Goal: Task Accomplishment & Management: Manage account settings

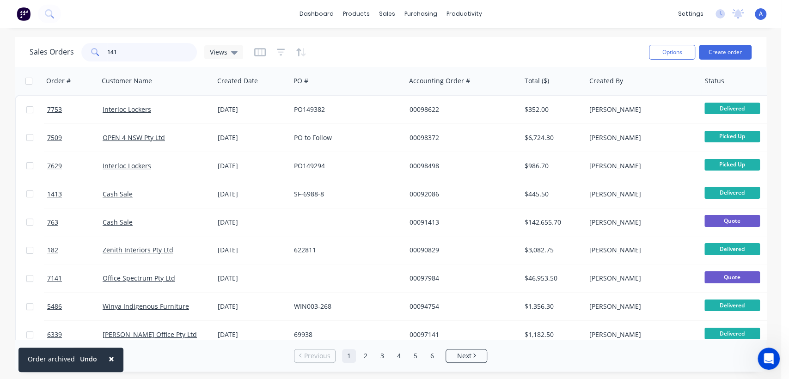
drag, startPoint x: 123, startPoint y: 50, endPoint x: 97, endPoint y: 49, distance: 25.9
click at [97, 49] on div "141" at bounding box center [139, 52] width 116 height 18
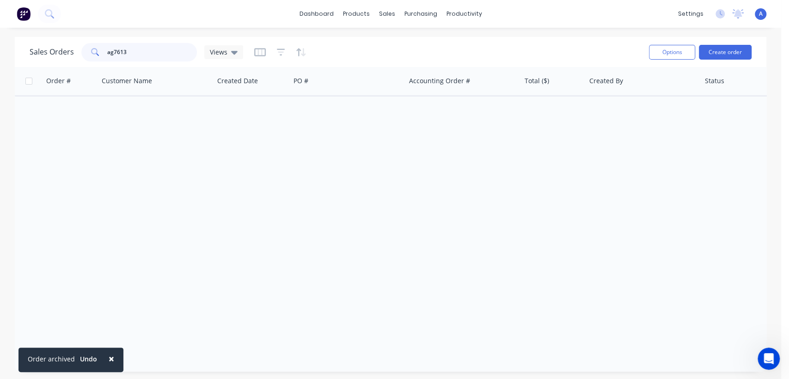
click at [114, 54] on input "ag7613" at bounding box center [152, 52] width 90 height 18
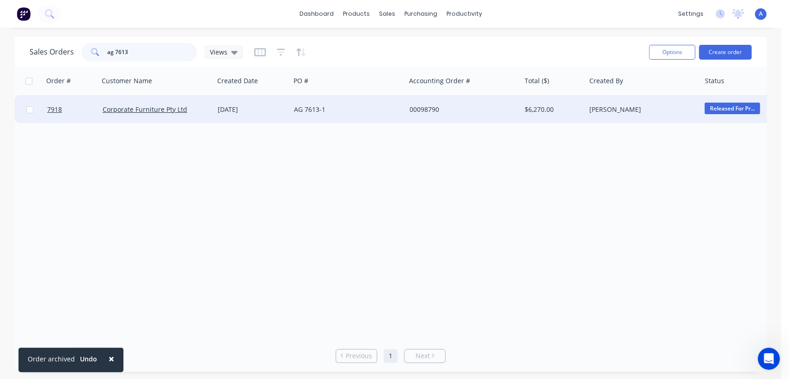
type input "ag 7613"
click at [284, 110] on div "[DATE]" at bounding box center [252, 109] width 69 height 9
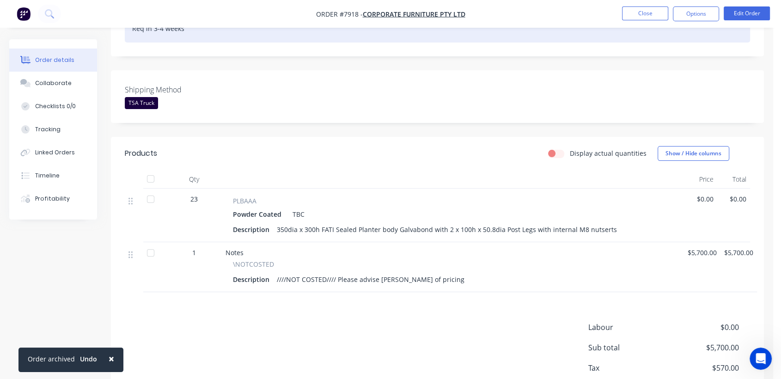
scroll to position [244, 0]
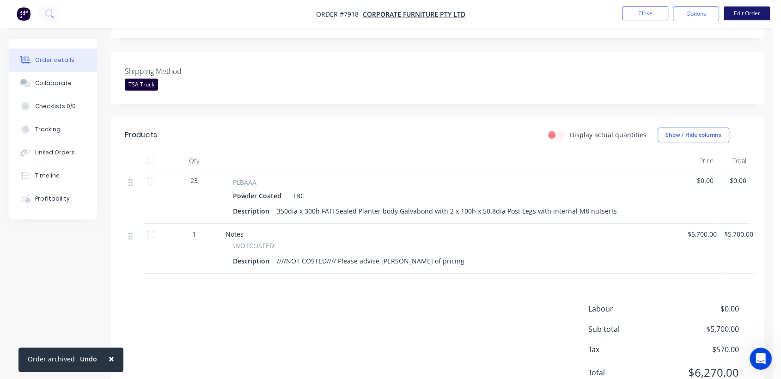
click at [741, 13] on button "Edit Order" at bounding box center [747, 13] width 46 height 14
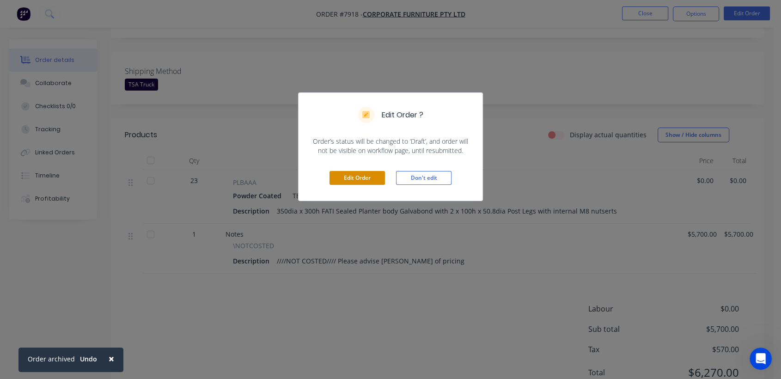
click at [369, 172] on button "Edit Order" at bounding box center [357, 178] width 55 height 14
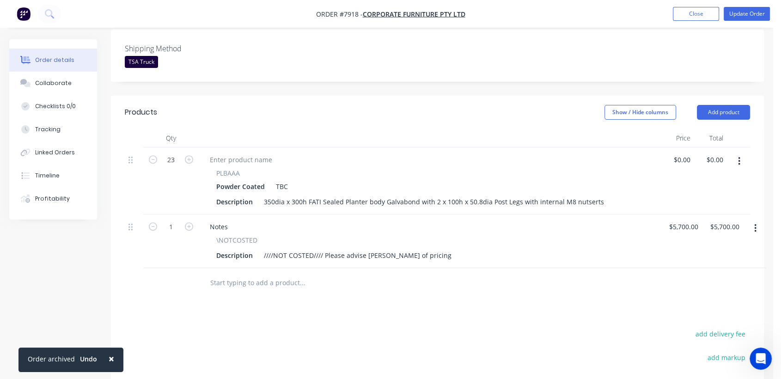
scroll to position [308, 0]
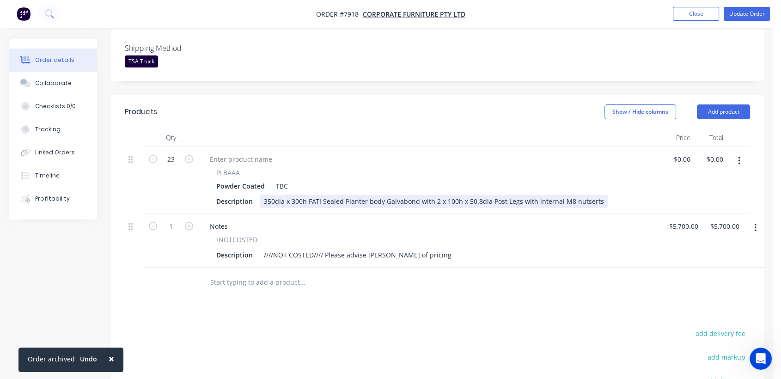
drag, startPoint x: 598, startPoint y: 149, endPoint x: 260, endPoint y: 159, distance: 338.5
click at [260, 159] on div "PLBAAA Powder Coated TBC Description 350dia x 300h FATI Sealed Planter body Gal…" at bounding box center [430, 180] width 462 height 67
copy div "350dia x 300h FATI Sealed Planter body Galvabond with 2 x 100h x 50.8dia Post L…"
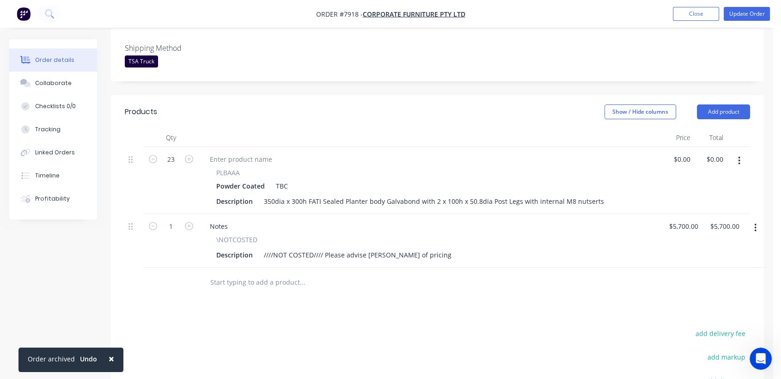
click at [738, 156] on icon "button" at bounding box center [739, 161] width 2 height 10
click at [689, 178] on div "Edit" at bounding box center [706, 184] width 71 height 13
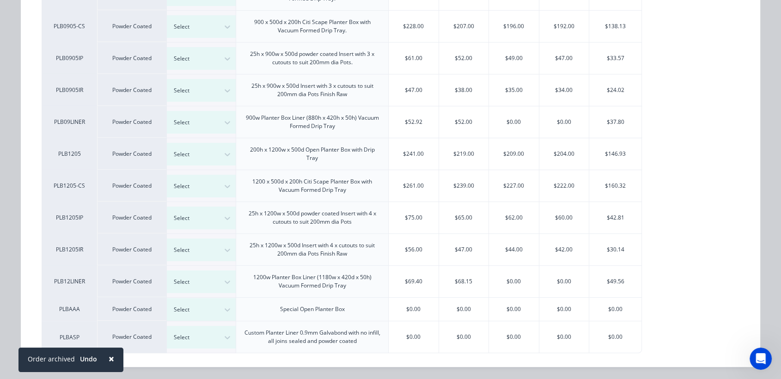
scroll to position [359, 0]
click at [223, 306] on icon at bounding box center [227, 309] width 9 height 9
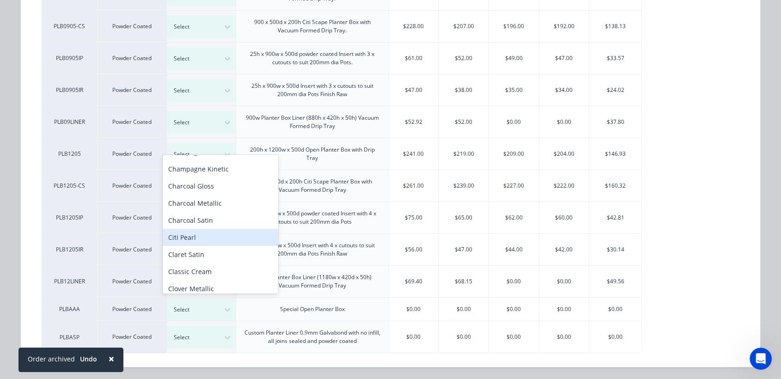
scroll to position [365, 0]
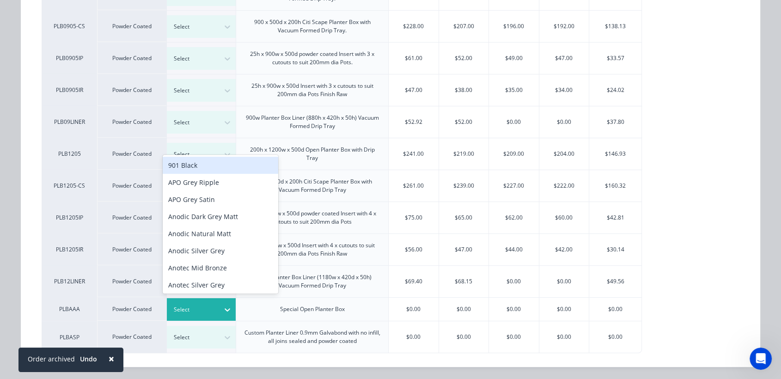
click at [226, 308] on icon at bounding box center [228, 309] width 6 height 3
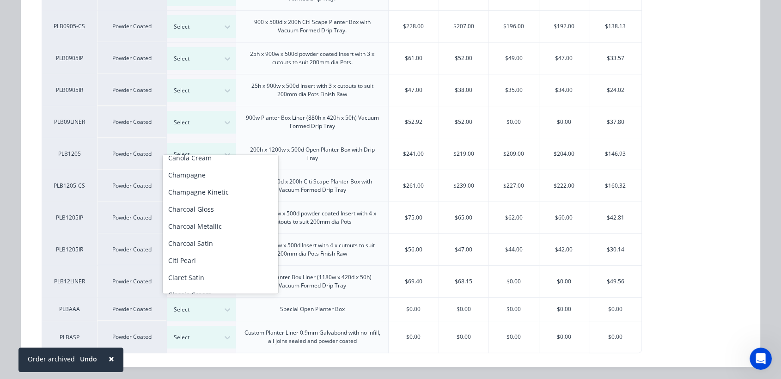
scroll to position [314, 0]
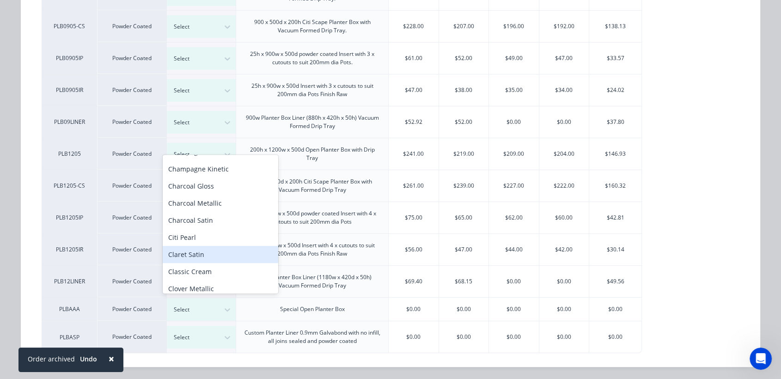
click at [220, 246] on div "Claret Satin" at bounding box center [221, 254] width 116 height 17
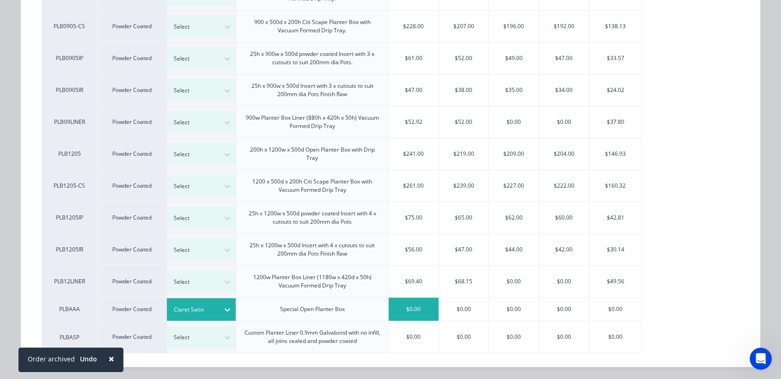
click at [412, 300] on div "$0.00" at bounding box center [414, 309] width 50 height 23
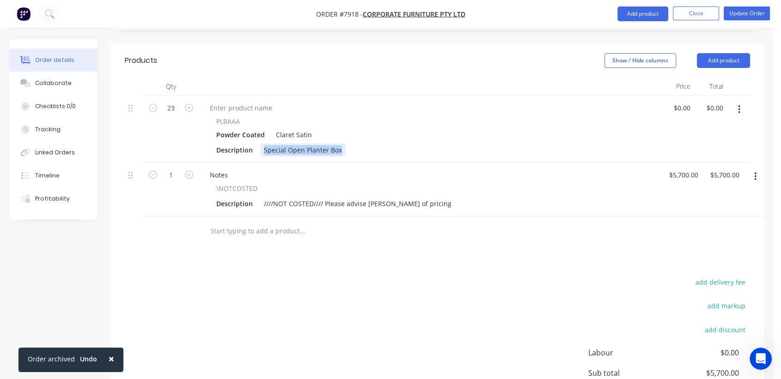
drag, startPoint x: 341, startPoint y: 98, endPoint x: 257, endPoint y: 101, distance: 84.7
click at [257, 143] on div "Description Special Open Planter Box" at bounding box center [428, 149] width 431 height 13
paste div
click at [307, 128] on div "Claret Satin" at bounding box center [292, 134] width 40 height 13
click at [306, 128] on div "Claret Satin" at bounding box center [292, 134] width 40 height 13
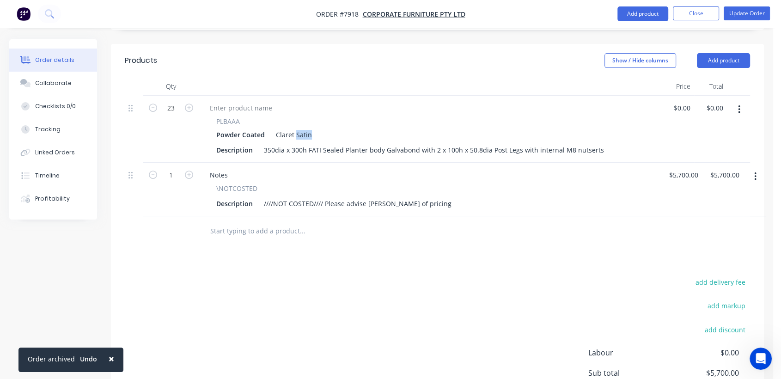
click at [306, 128] on div "Claret Satin" at bounding box center [292, 134] width 40 height 13
click at [293, 128] on div "Claret Satin" at bounding box center [292, 134] width 40 height 13
drag, startPoint x: 275, startPoint y: 80, endPoint x: 321, endPoint y: 83, distance: 46.3
click at [321, 128] on div "Powder Coated Claret Satin" at bounding box center [429, 134] width 427 height 13
drag, startPoint x: 299, startPoint y: 80, endPoint x: 285, endPoint y: 215, distance: 136.1
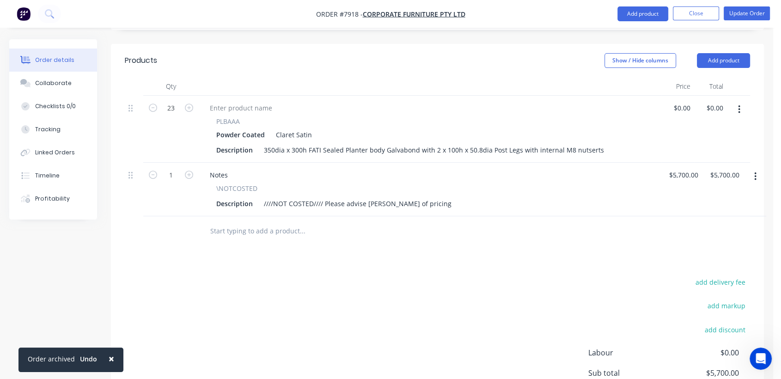
click at [285, 215] on div "Products Show / Hide columns Add product Qty Price Total 23 PLBAAA Powder Coate…" at bounding box center [437, 246] width 653 height 404
click at [256, 222] on input "text" at bounding box center [302, 231] width 185 height 18
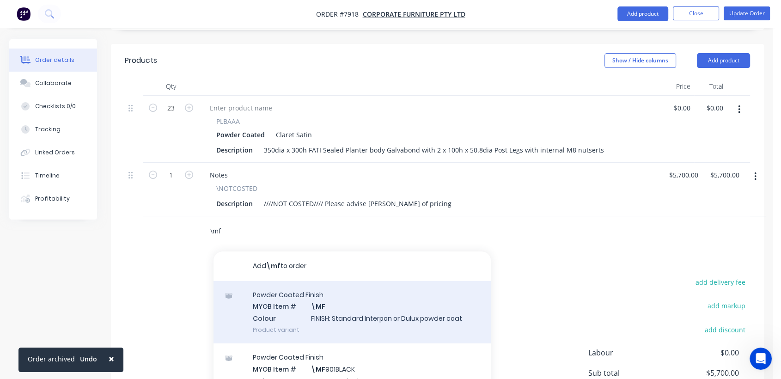
type input "\mf"
click at [319, 281] on div "Powder Coated Finish MYOB Item # \MF Colour FINISH: Standard Interpon or Dulux …" at bounding box center [352, 312] width 277 height 62
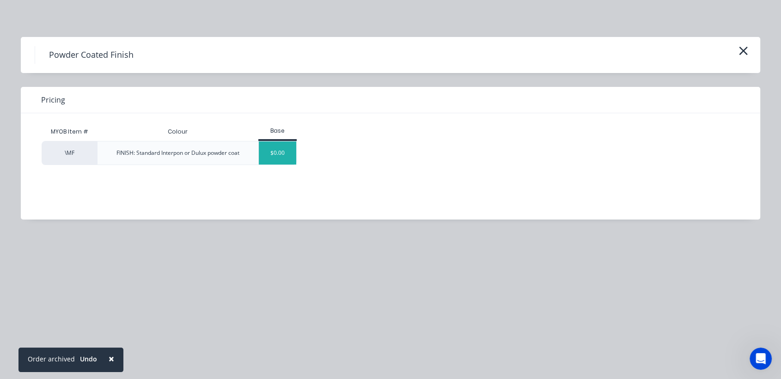
click at [287, 150] on div "$0.00" at bounding box center [277, 152] width 37 height 23
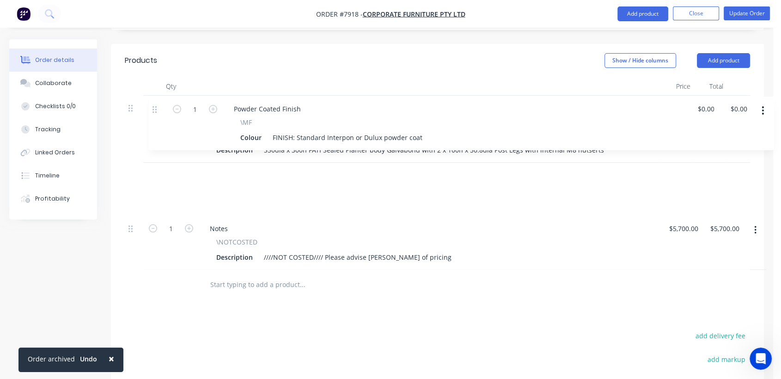
drag, startPoint x: 132, startPoint y: 176, endPoint x: 197, endPoint y: 123, distance: 83.7
click at [157, 110] on div "23 PLBAAA Powder Coated Claret Satin Description 350dia x 300h FATI Sealed Plan…" at bounding box center [437, 183] width 625 height 174
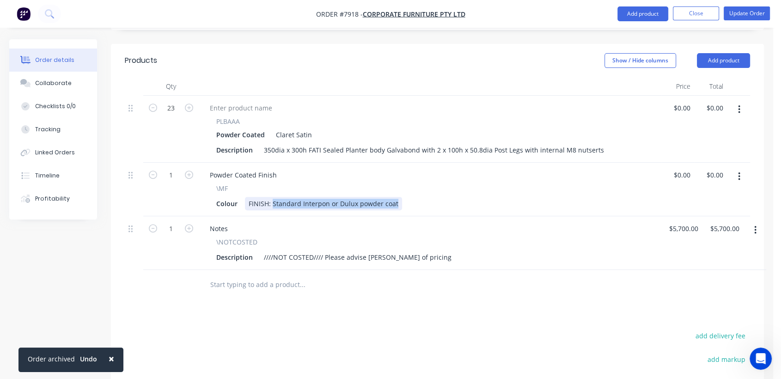
drag, startPoint x: 271, startPoint y: 151, endPoint x: 446, endPoint y: 142, distance: 175.4
click at [446, 183] on div "\MF Colour FINISH: Standard Interpon or Dulux powder coat" at bounding box center [429, 196] width 455 height 27
paste div
type input "$0.00"
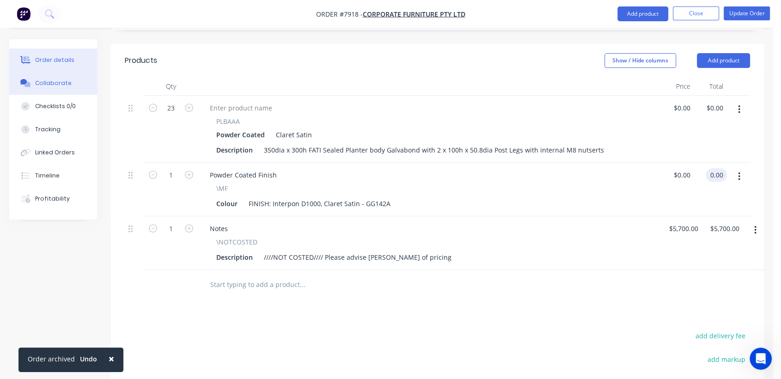
type input "$0.00"
click at [47, 81] on div "Collaborate" at bounding box center [53, 83] width 37 height 8
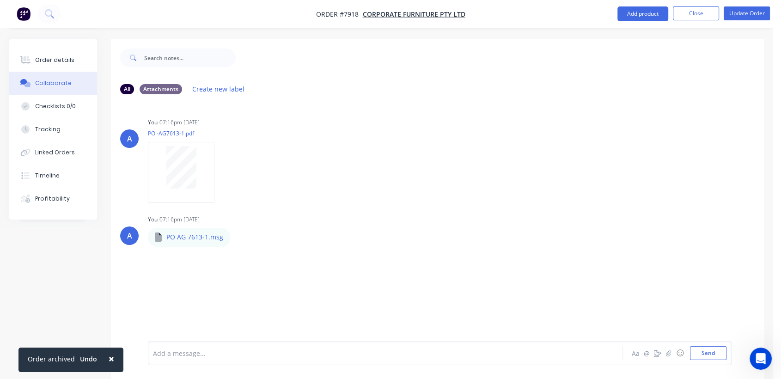
click at [207, 355] on div at bounding box center [368, 353] width 430 height 10
click at [712, 354] on button "Send" at bounding box center [708, 353] width 37 height 14
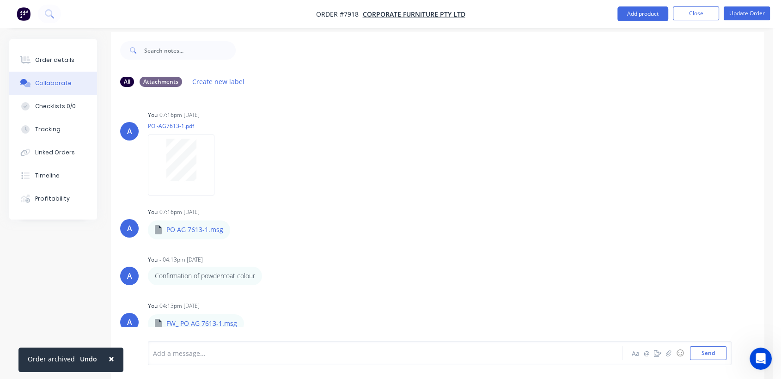
scroll to position [14, 0]
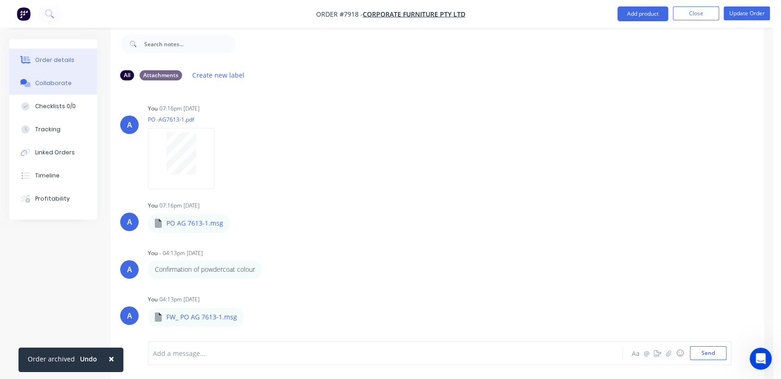
click at [62, 57] on div "Order details" at bounding box center [54, 60] width 39 height 8
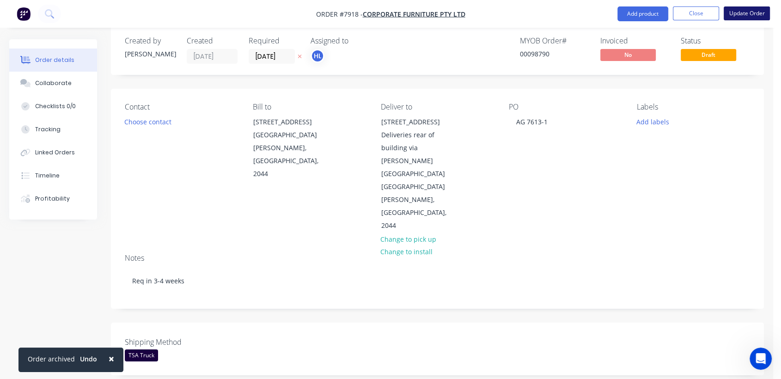
click at [744, 12] on button "Update Order" at bounding box center [747, 13] width 46 height 14
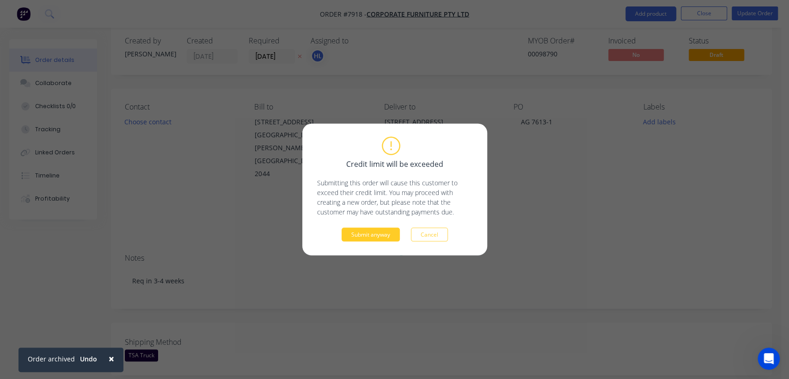
click at [367, 233] on button "Submit anyway" at bounding box center [371, 235] width 58 height 14
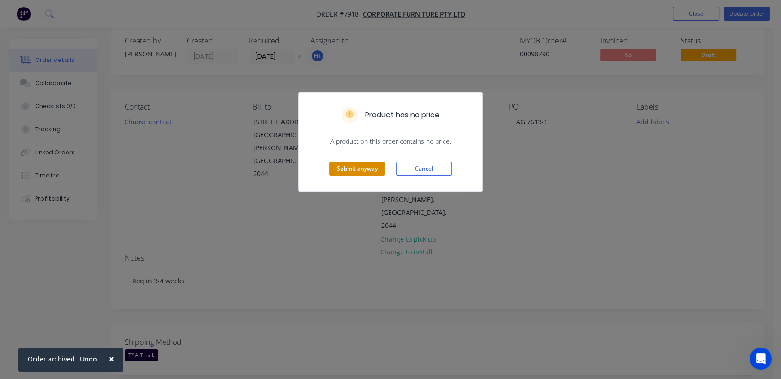
click at [363, 168] on button "Submit anyway" at bounding box center [357, 169] width 55 height 14
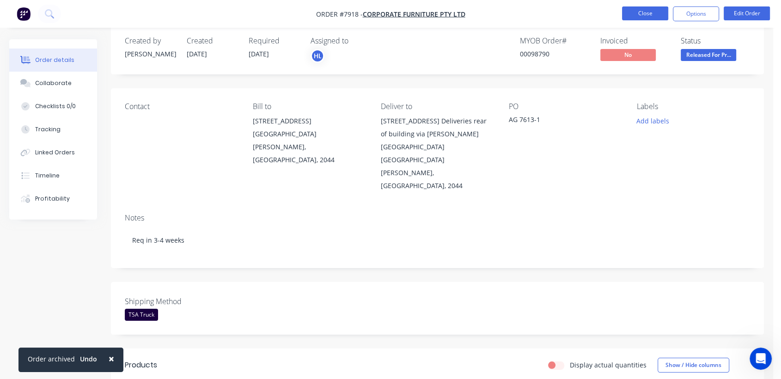
click at [654, 11] on button "Close" at bounding box center [645, 13] width 46 height 14
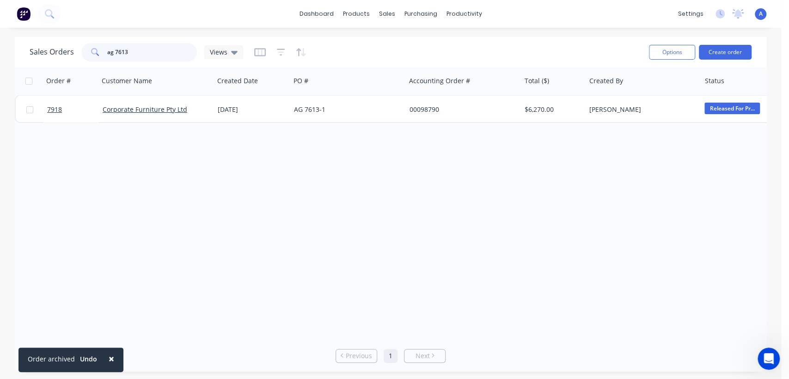
drag, startPoint x: 127, startPoint y: 51, endPoint x: 88, endPoint y: 47, distance: 38.5
click at [89, 49] on div "ag 7613" at bounding box center [139, 52] width 116 height 18
type input "7440"
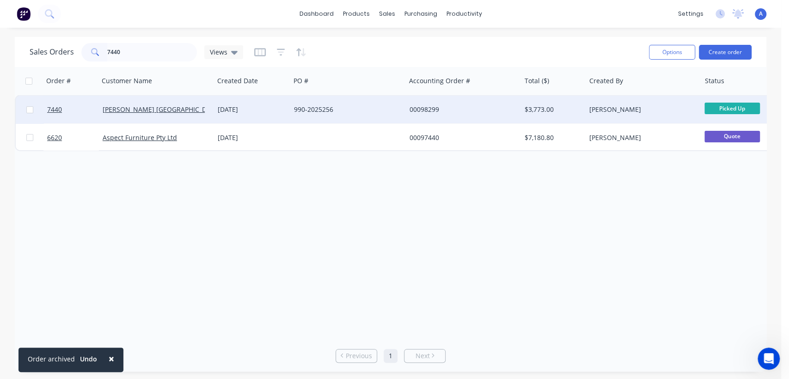
click at [270, 105] on div "[DATE]" at bounding box center [252, 109] width 69 height 9
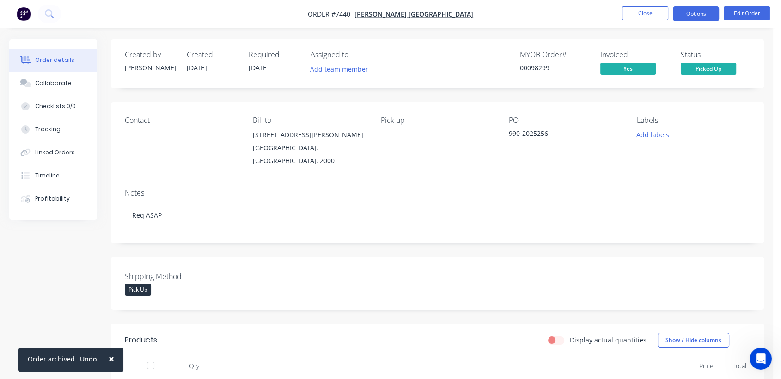
click at [699, 17] on button "Options" at bounding box center [696, 13] width 46 height 15
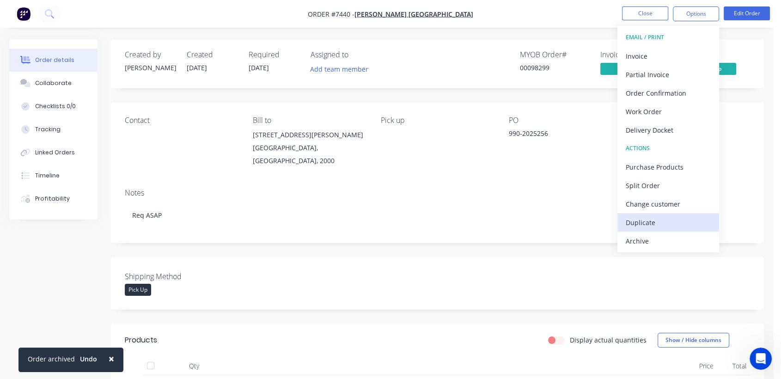
click at [646, 219] on div "Duplicate" at bounding box center [668, 222] width 85 height 13
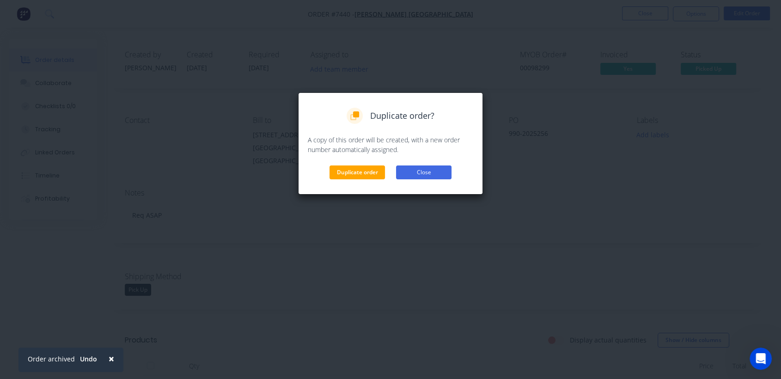
drag, startPoint x: 364, startPoint y: 167, endPoint x: 421, endPoint y: 165, distance: 56.9
click at [364, 166] on button "Duplicate order" at bounding box center [357, 172] width 55 height 14
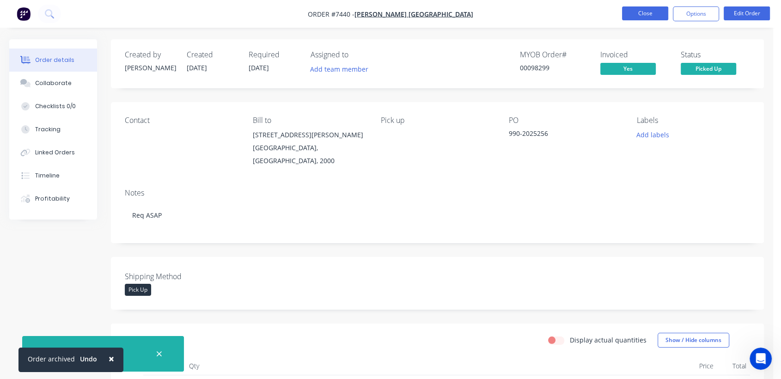
click at [653, 17] on button "Close" at bounding box center [645, 13] width 46 height 14
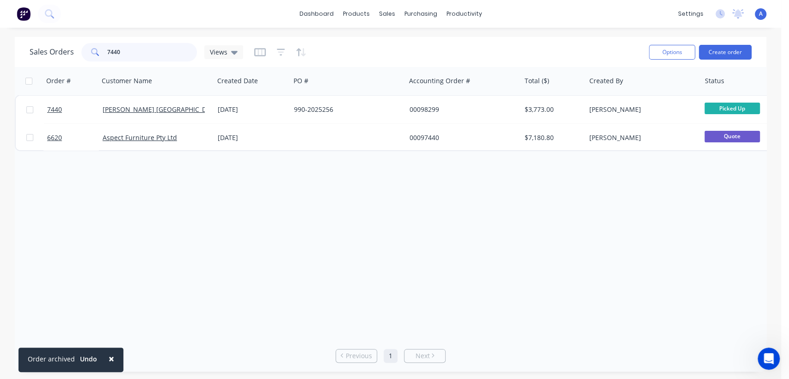
drag, startPoint x: 108, startPoint y: 52, endPoint x: 86, endPoint y: 53, distance: 22.2
click at [86, 53] on div "7440" at bounding box center [139, 52] width 116 height 18
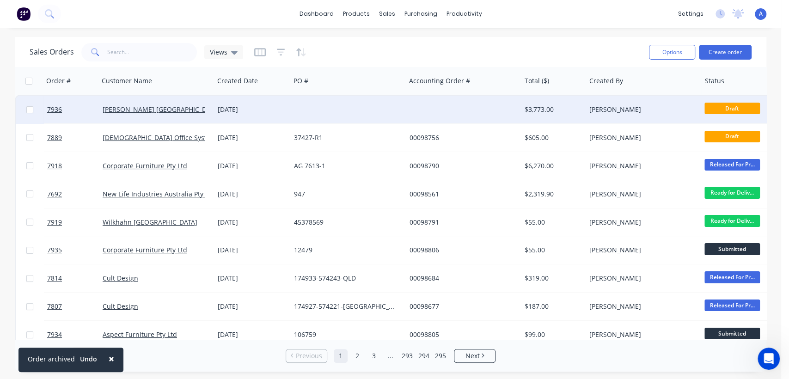
click at [292, 109] on div at bounding box center [347, 110] width 115 height 28
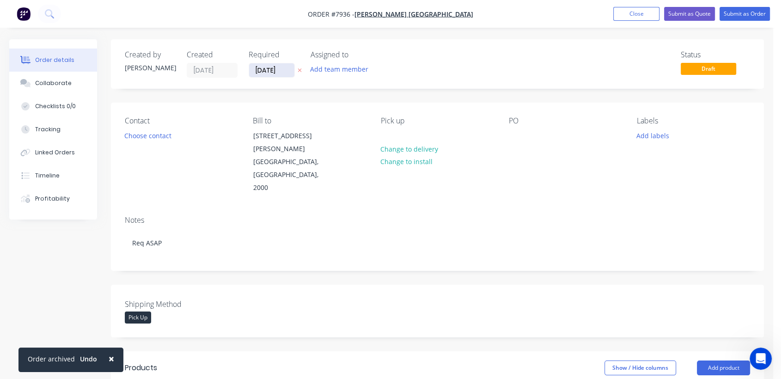
click at [290, 70] on input "[DATE]" at bounding box center [271, 70] width 45 height 14
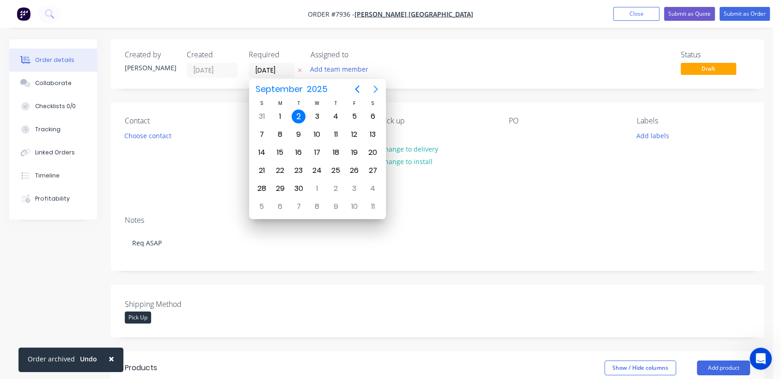
click at [373, 90] on icon "Next page" at bounding box center [375, 89] width 11 height 11
click at [357, 84] on icon "Previous page" at bounding box center [357, 89] width 11 height 11
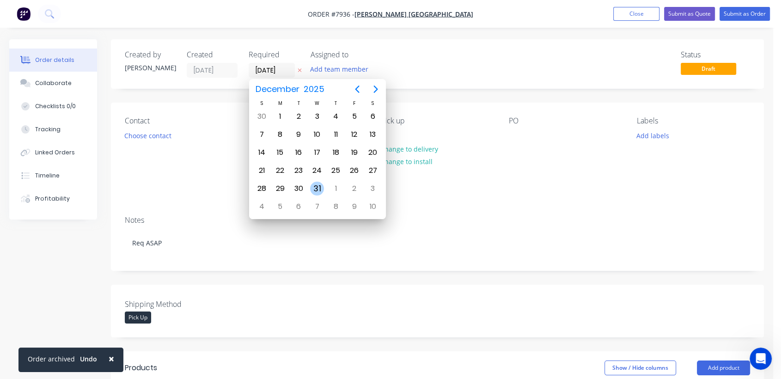
click at [315, 188] on div "31" at bounding box center [317, 189] width 14 height 14
type input "[DATE]"
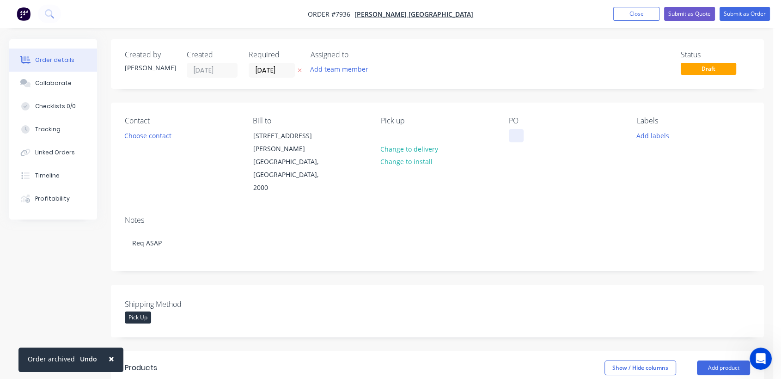
click at [512, 139] on div at bounding box center [516, 135] width 15 height 13
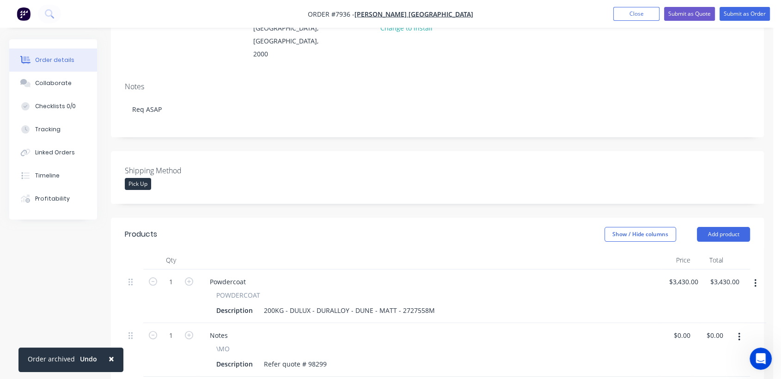
scroll to position [107, 0]
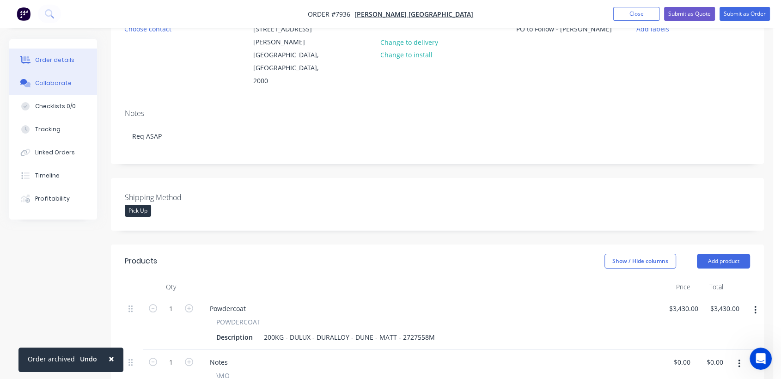
click at [70, 80] on button "Collaborate" at bounding box center [53, 83] width 88 height 23
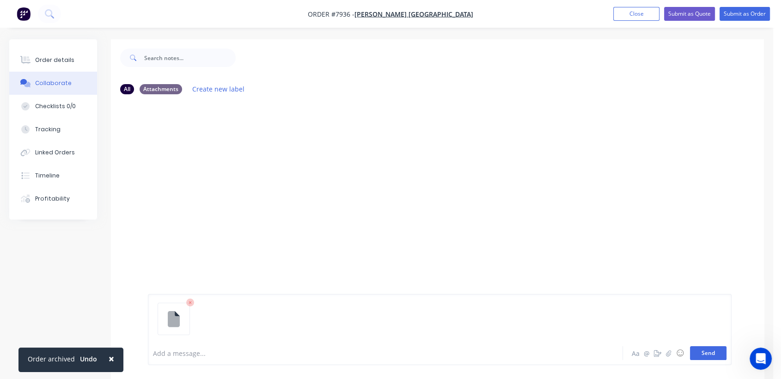
click at [703, 356] on button "Send" at bounding box center [708, 353] width 37 height 14
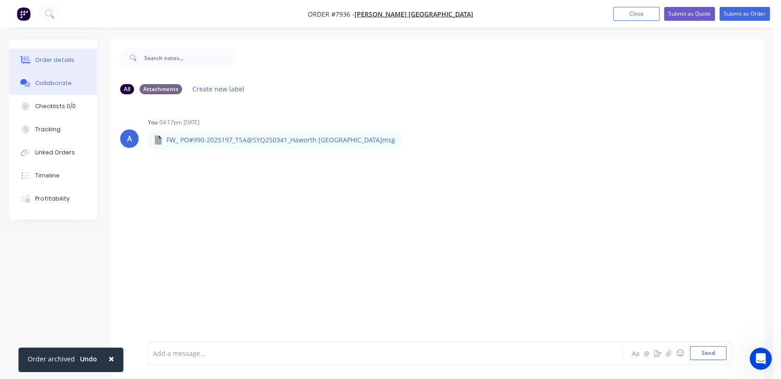
click at [55, 57] on div "Order details" at bounding box center [54, 60] width 39 height 8
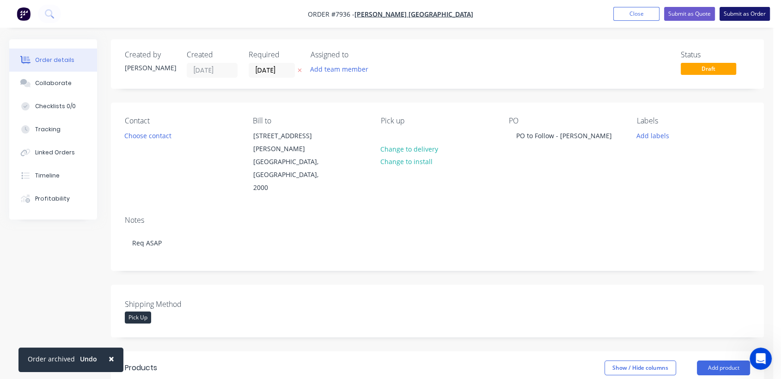
click at [740, 14] on button "Submit as Order" at bounding box center [745, 14] width 50 height 14
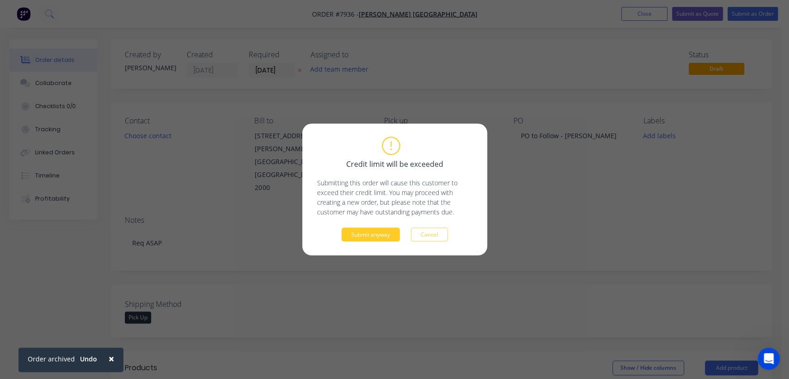
click at [387, 230] on button "Submit anyway" at bounding box center [371, 235] width 58 height 14
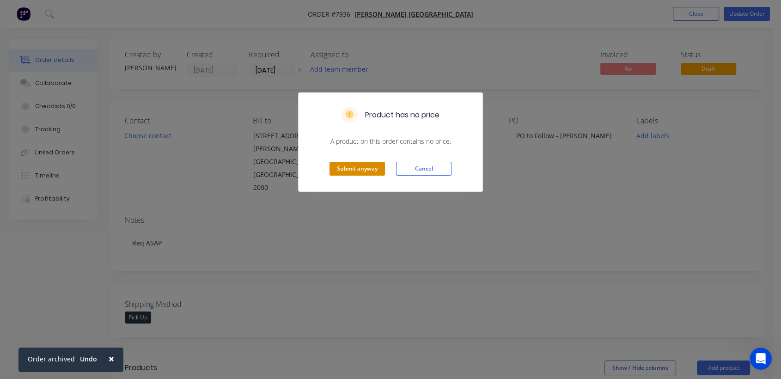
click at [361, 166] on button "Submit anyway" at bounding box center [357, 169] width 55 height 14
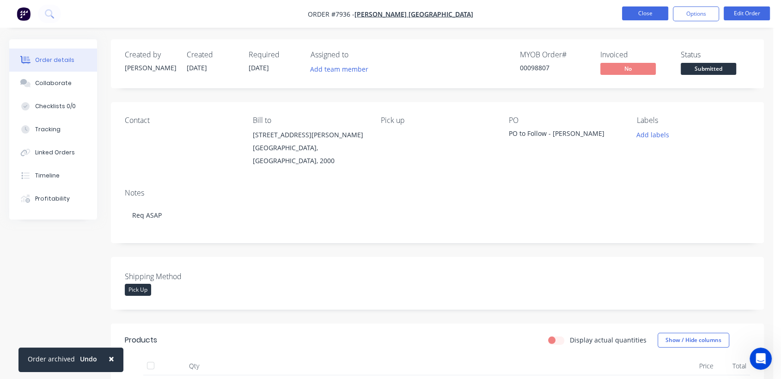
click at [641, 10] on button "Close" at bounding box center [645, 13] width 46 height 14
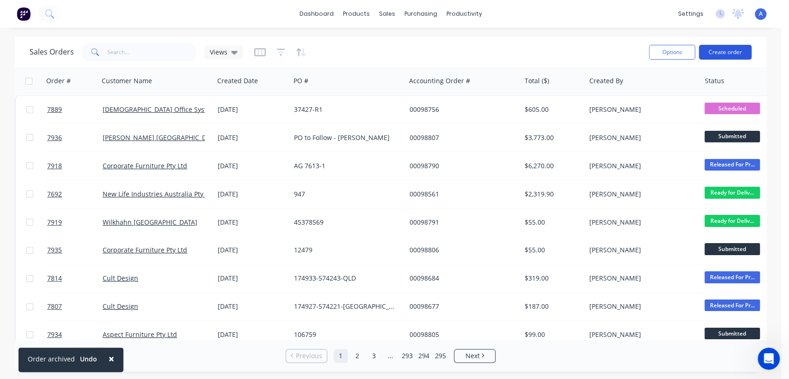
click at [745, 49] on button "Create order" at bounding box center [725, 52] width 53 height 15
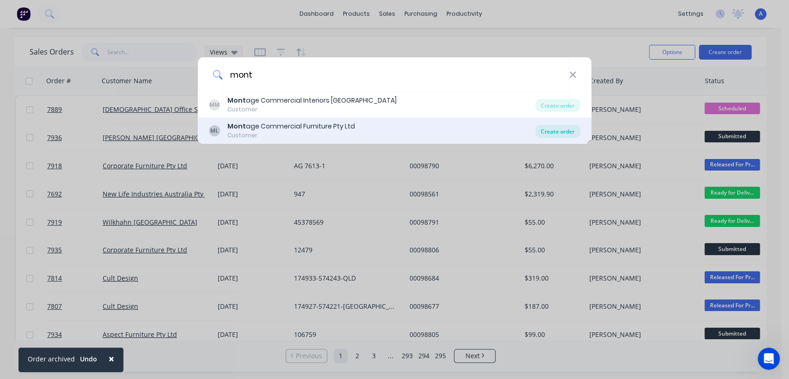
type input "mont"
click at [551, 127] on div "Create order" at bounding box center [557, 131] width 45 height 13
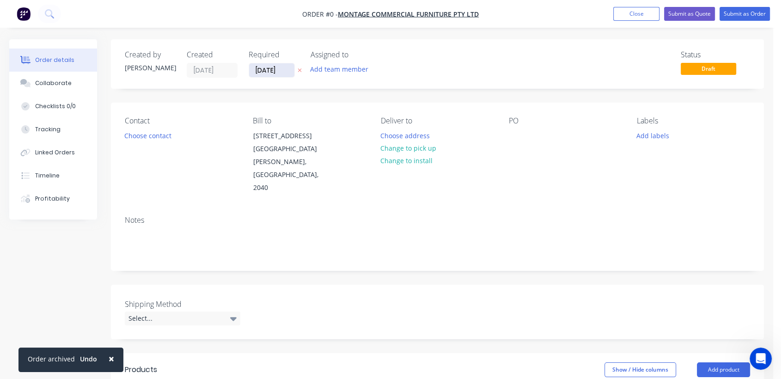
click at [283, 70] on input "[DATE]" at bounding box center [271, 70] width 45 height 14
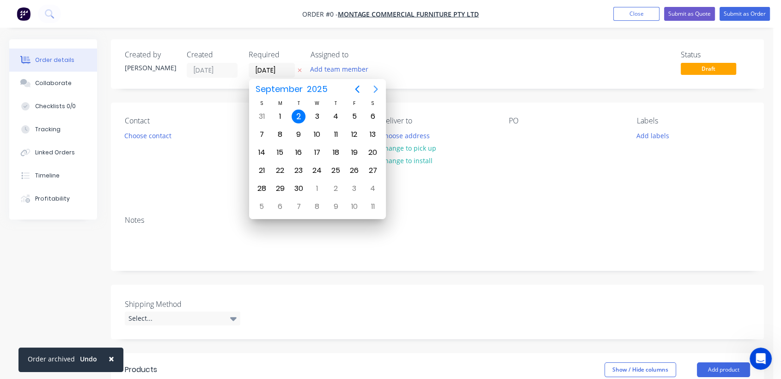
click at [374, 86] on icon "Next page" at bounding box center [375, 89] width 4 height 7
drag, startPoint x: 319, startPoint y: 183, endPoint x: 314, endPoint y: 196, distance: 13.9
click at [318, 184] on div "31" at bounding box center [317, 189] width 14 height 14
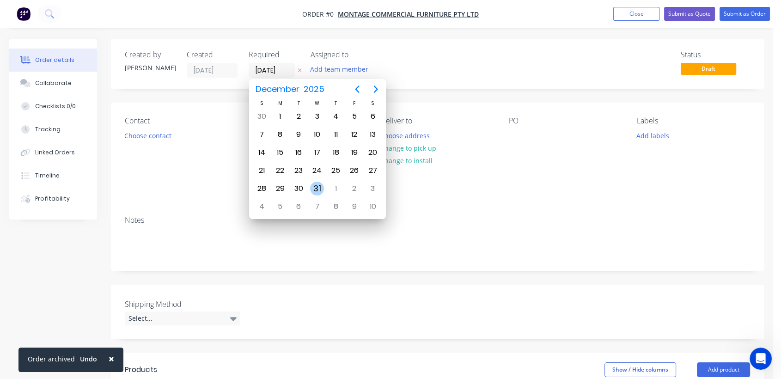
type input "[DATE]"
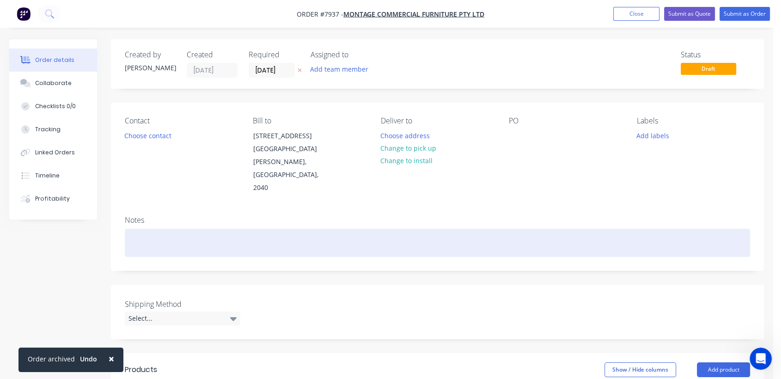
click at [149, 229] on div at bounding box center [437, 243] width 625 height 28
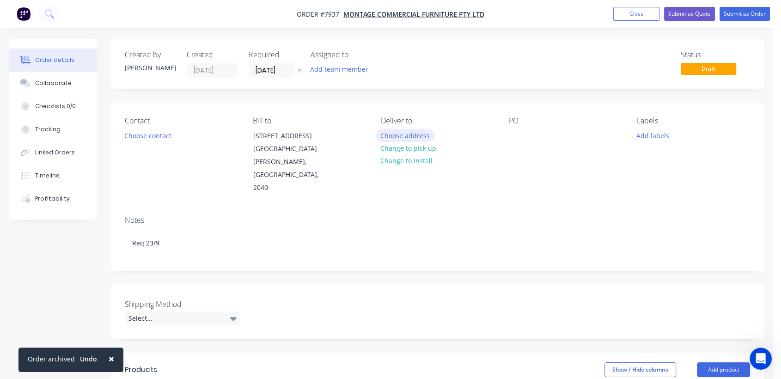
click at [403, 135] on button "Choose address" at bounding box center [405, 135] width 59 height 12
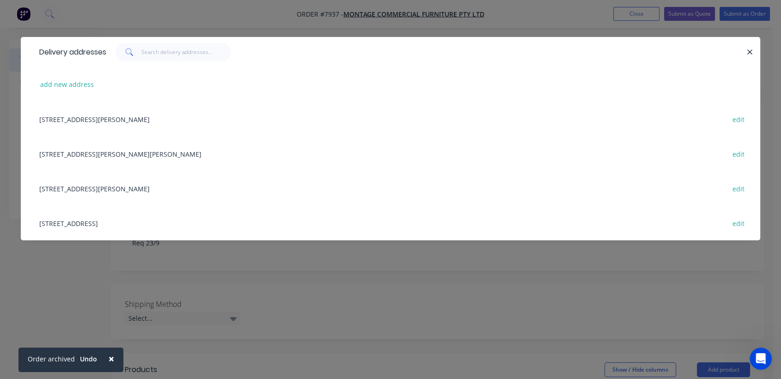
click at [86, 223] on div "[STREET_ADDRESS] edit" at bounding box center [391, 223] width 712 height 35
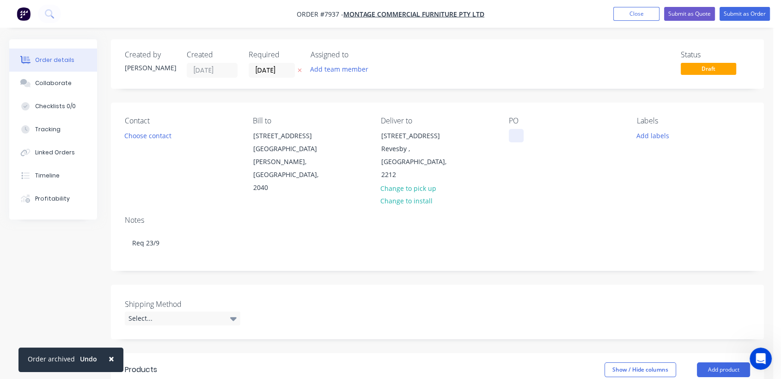
click at [513, 135] on div at bounding box center [516, 135] width 15 height 13
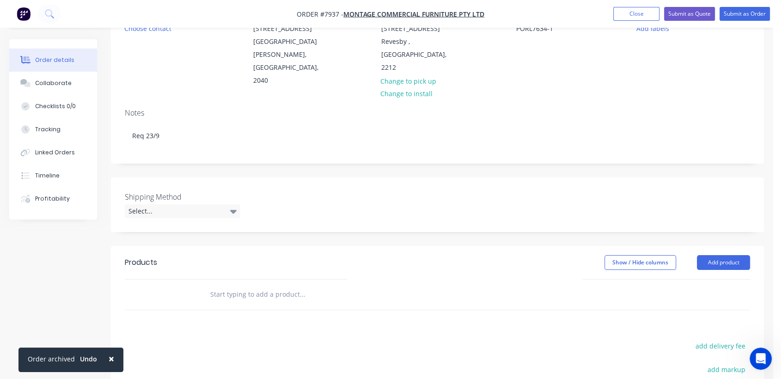
scroll to position [154, 0]
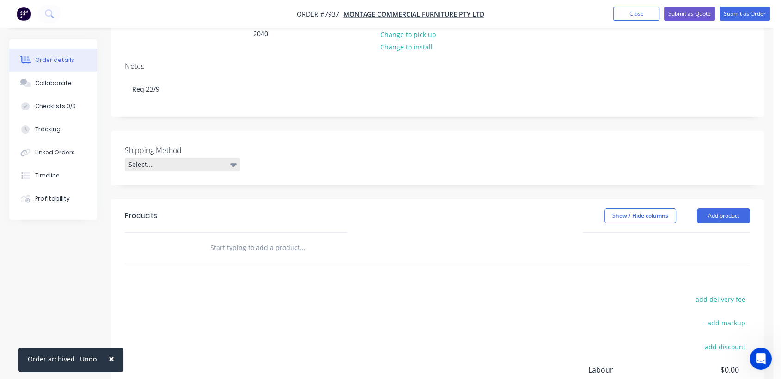
click at [176, 158] on div "Select..." at bounding box center [183, 165] width 116 height 14
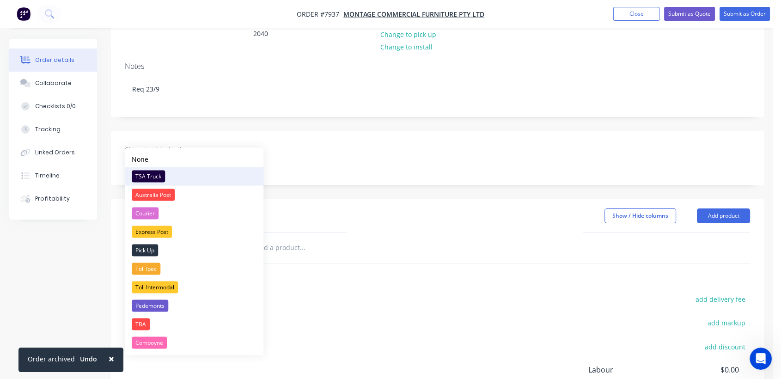
click at [158, 171] on div "TSA Truck" at bounding box center [148, 176] width 33 height 12
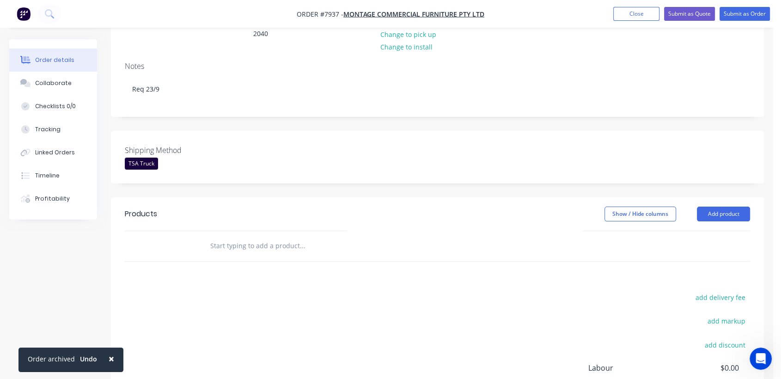
scroll to position [205, 0]
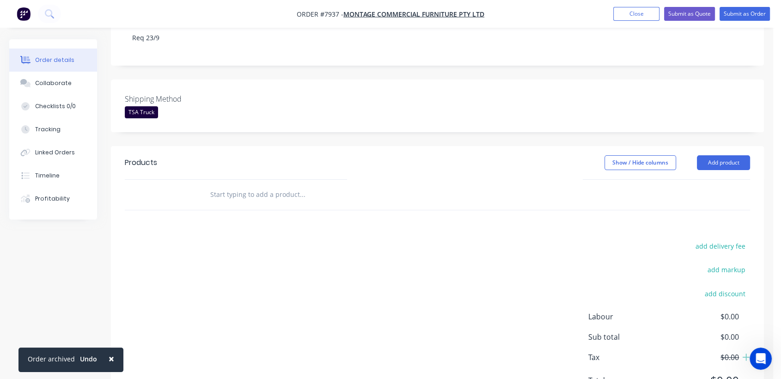
click at [266, 185] on input "text" at bounding box center [302, 194] width 185 height 18
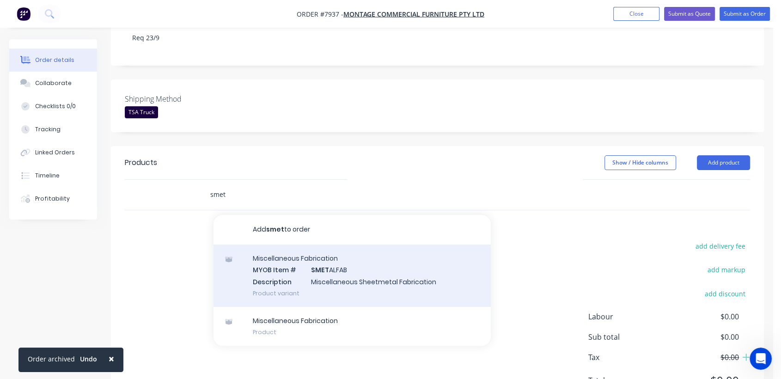
type input "smet"
click at [343, 245] on div "Miscellaneous Fabrication MYOB Item # SMET ALFAB Description Miscellaneous Shee…" at bounding box center [352, 276] width 277 height 62
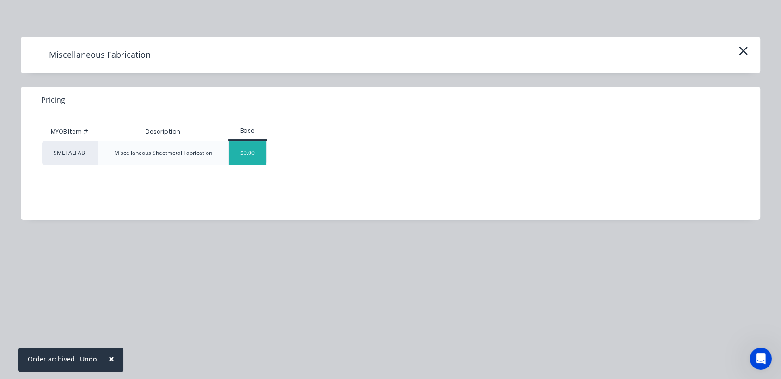
click at [244, 156] on div "$0.00" at bounding box center [247, 152] width 37 height 23
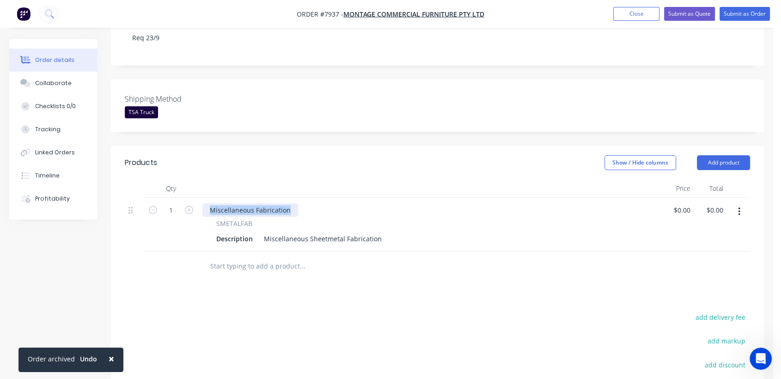
drag, startPoint x: 291, startPoint y: 183, endPoint x: 190, endPoint y: 196, distance: 101.6
click at [202, 198] on div "Miscellaneous Fabrication SMETALFAB Description Miscellaneous Sheetmetal Fabric…" at bounding box center [430, 225] width 462 height 54
click at [189, 206] on icon "button" at bounding box center [189, 210] width 8 height 8
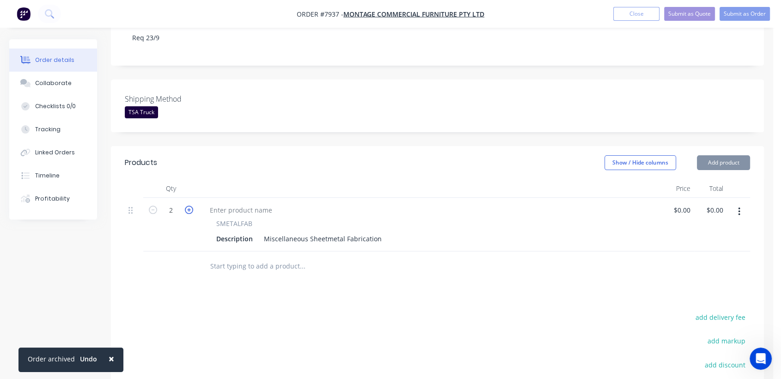
click at [189, 206] on icon "button" at bounding box center [189, 210] width 8 height 8
type input "5"
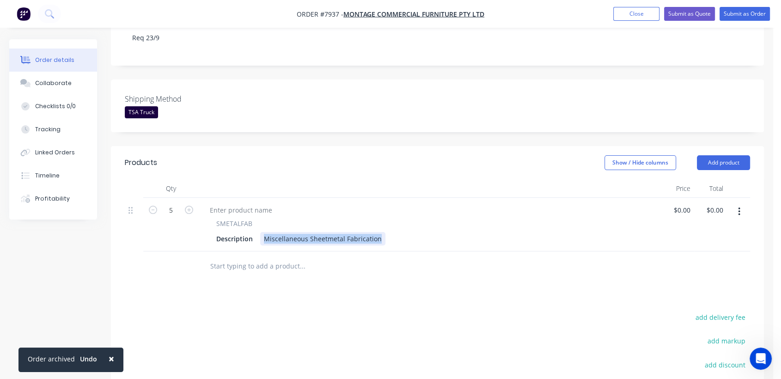
drag, startPoint x: 260, startPoint y: 213, endPoint x: 399, endPoint y: 227, distance: 139.4
click at [399, 227] on div "Qty Price Total 5 SMETALFAB Description Miscellaneous Sheetmetal Fabrication $0…" at bounding box center [437, 230] width 653 height 102
type input "$554.00"
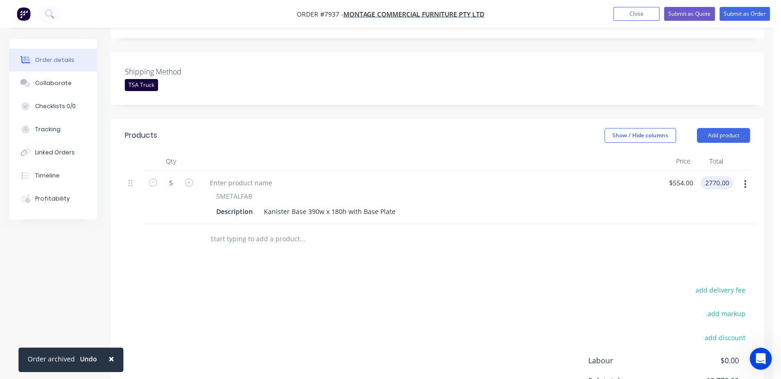
scroll to position [257, 0]
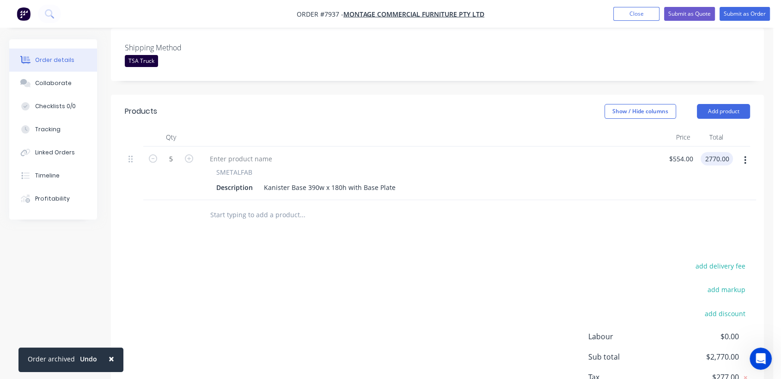
type input "$2,770.00"
click at [747, 152] on button "button" at bounding box center [745, 160] width 22 height 17
click at [690, 196] on div "Duplicate" at bounding box center [717, 202] width 71 height 13
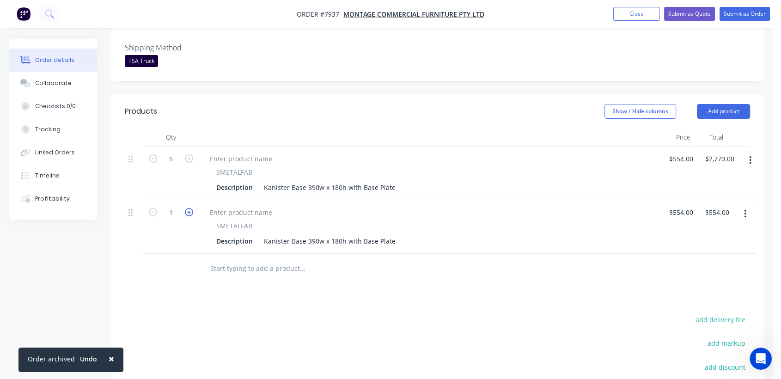
click at [189, 208] on icon "button" at bounding box center [189, 212] width 8 height 8
type input "2"
type input "$1,108.00"
click at [314, 234] on div "Kanister Base 390w x 180h with Base Plate" at bounding box center [329, 240] width 139 height 13
drag, startPoint x: 340, startPoint y: 214, endPoint x: 330, endPoint y: 220, distance: 11.2
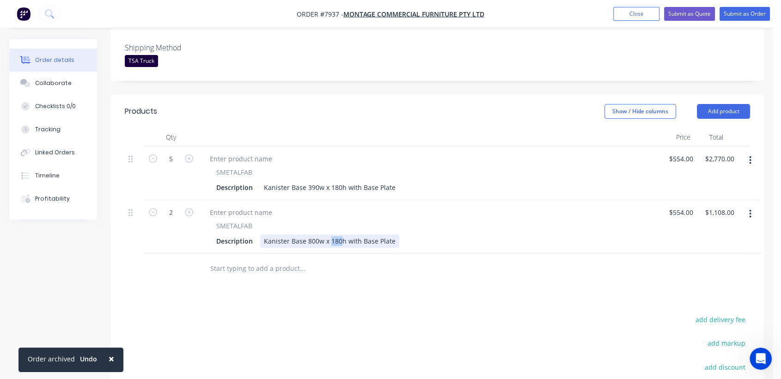
click at [330, 234] on div "Kanister Base 800w x 180h with Base Plate" at bounding box center [329, 240] width 139 height 13
type input "$554.00"
click at [263, 259] on input "text" at bounding box center [302, 268] width 185 height 18
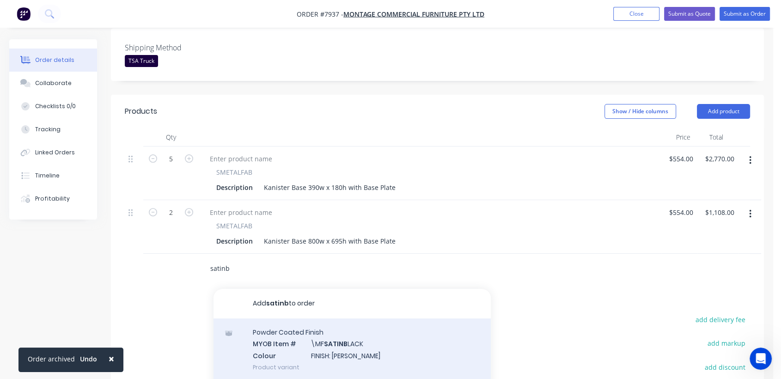
type input "satinb"
click at [386, 326] on div "Powder Coated Finish MYOB Item # \MF SATINB LACK Colour FINISH: Satin Black Pro…" at bounding box center [352, 349] width 277 height 62
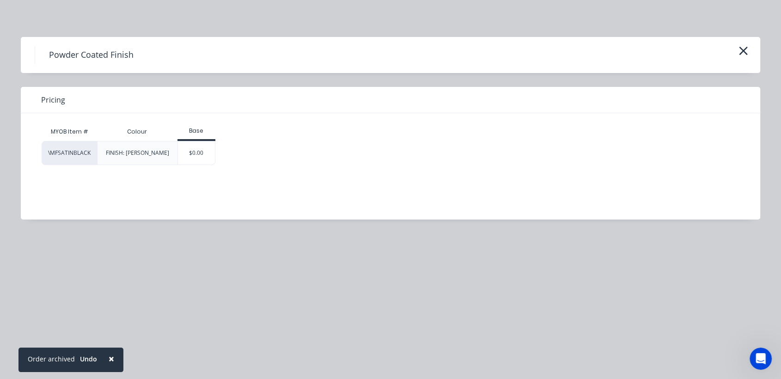
click at [204, 152] on div "$0.00" at bounding box center [196, 152] width 37 height 23
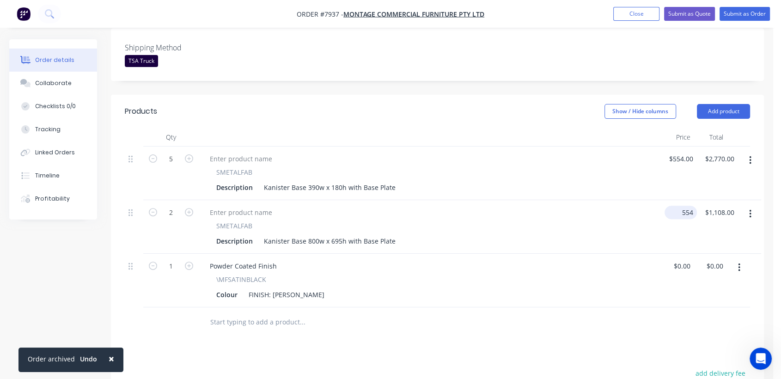
click at [688, 200] on div "2 SMETALFAB Description Kanister Base 800w x 695h with Base Plate 554 $554.00 $…" at bounding box center [437, 227] width 625 height 54
type input "$1,075.00"
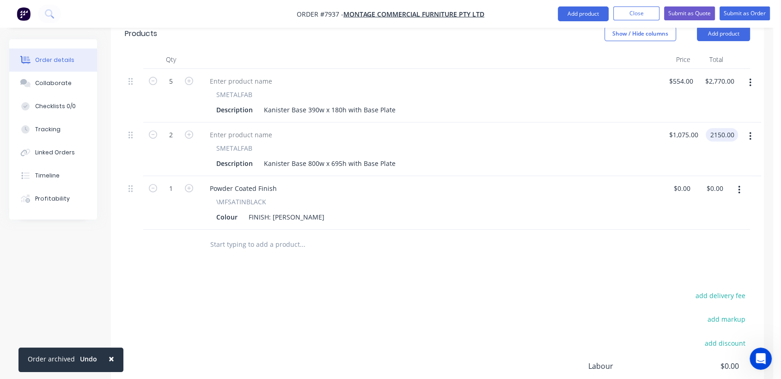
scroll to position [359, 0]
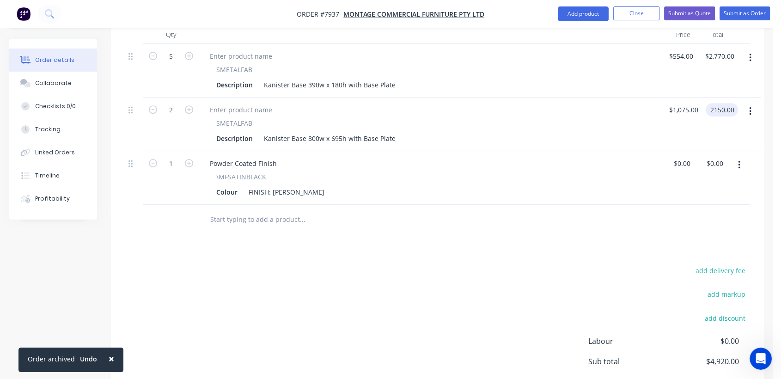
type input "$2,150.00"
click at [268, 210] on input "text" at bounding box center [302, 219] width 185 height 18
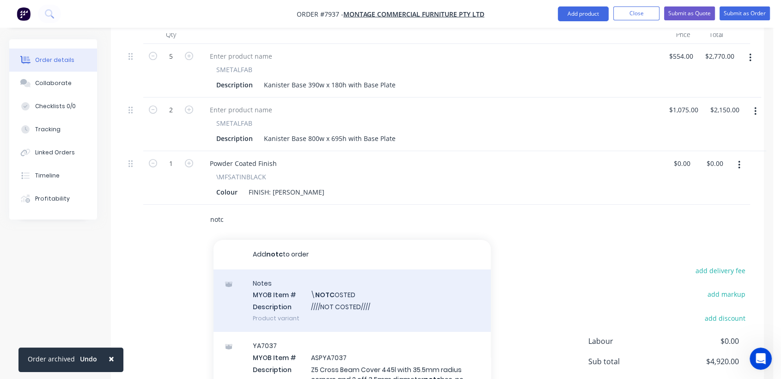
type input "notc"
click at [316, 272] on div "Notes MYOB Item # \ NOTC OSTED Description ////NOT COSTED//// Product variant" at bounding box center [352, 300] width 277 height 62
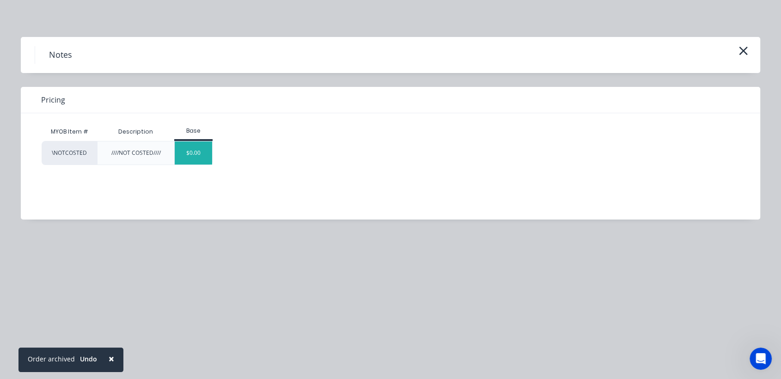
click at [196, 146] on div "$0.00" at bounding box center [193, 152] width 37 height 23
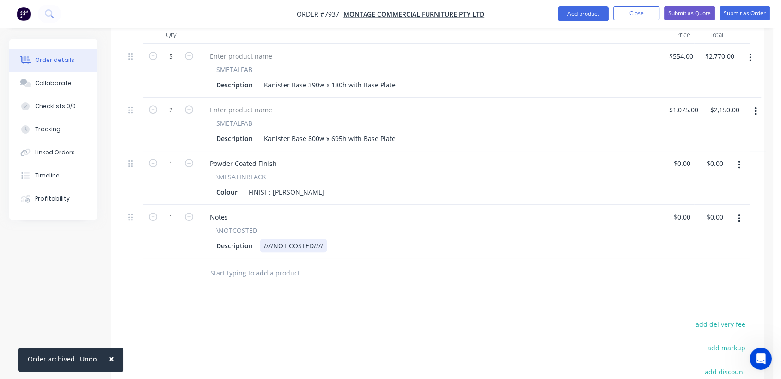
click at [324, 239] on div "////NOT COSTED////" at bounding box center [293, 245] width 67 height 13
type input "0"
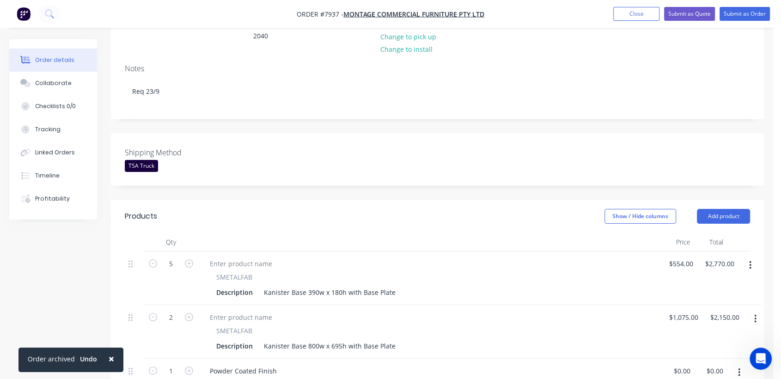
scroll to position [149, 0]
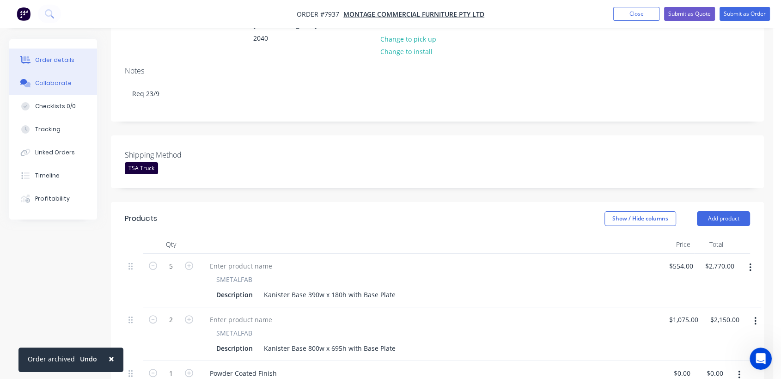
click at [66, 80] on div "Collaborate" at bounding box center [53, 83] width 37 height 8
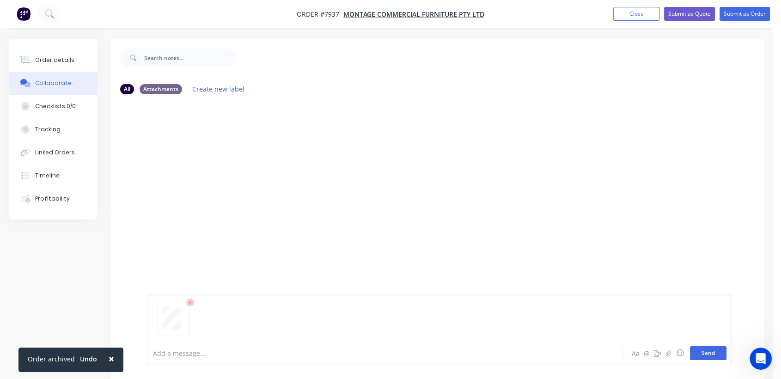
click at [704, 351] on button "Send" at bounding box center [708, 353] width 37 height 14
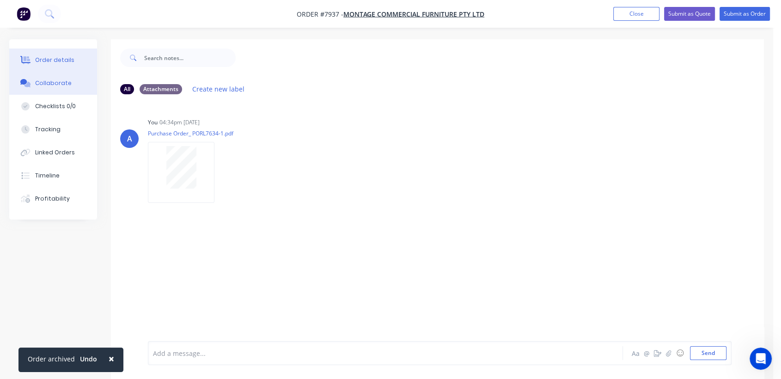
click at [54, 56] on div "Order details" at bounding box center [54, 60] width 39 height 8
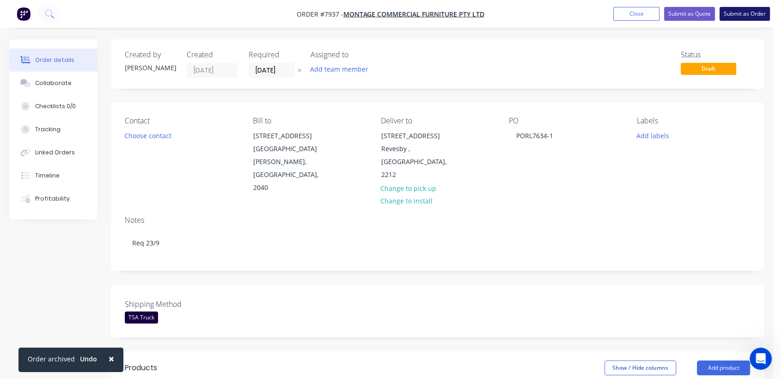
click at [734, 12] on button "Submit as Order" at bounding box center [745, 14] width 50 height 14
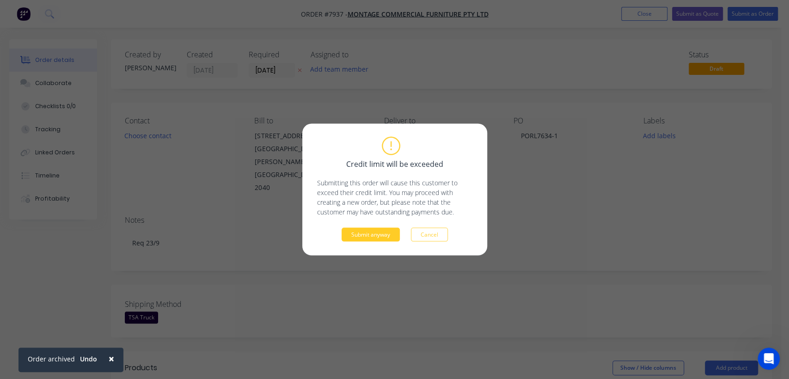
click at [385, 233] on button "Submit anyway" at bounding box center [371, 235] width 58 height 14
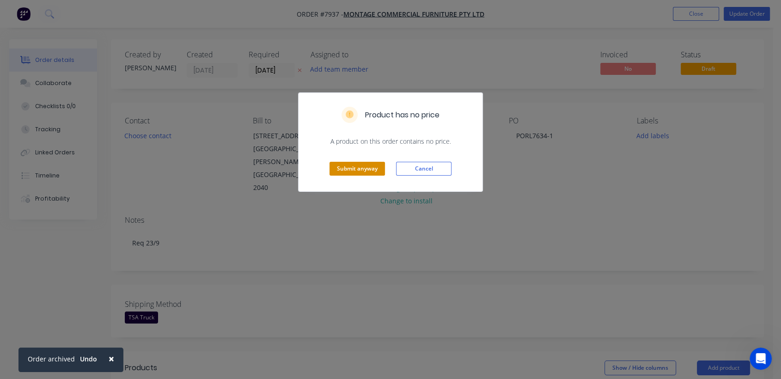
click at [363, 173] on button "Submit anyway" at bounding box center [357, 169] width 55 height 14
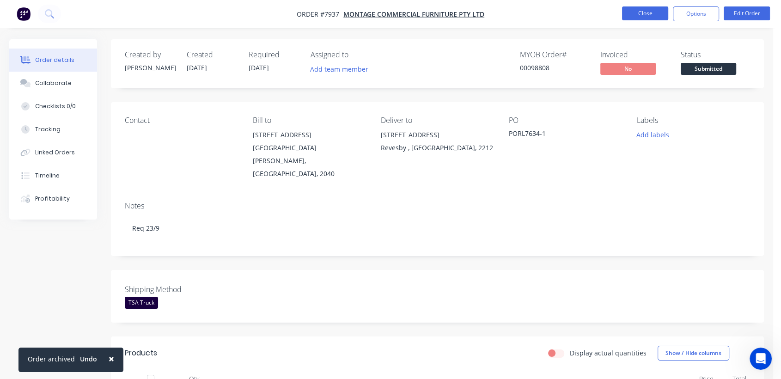
click at [660, 15] on button "Close" at bounding box center [645, 13] width 46 height 14
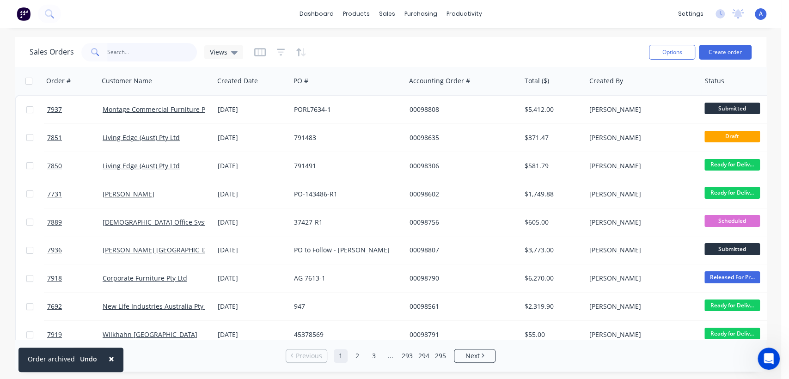
click at [140, 51] on input "text" at bounding box center [152, 52] width 90 height 18
type input "6735"
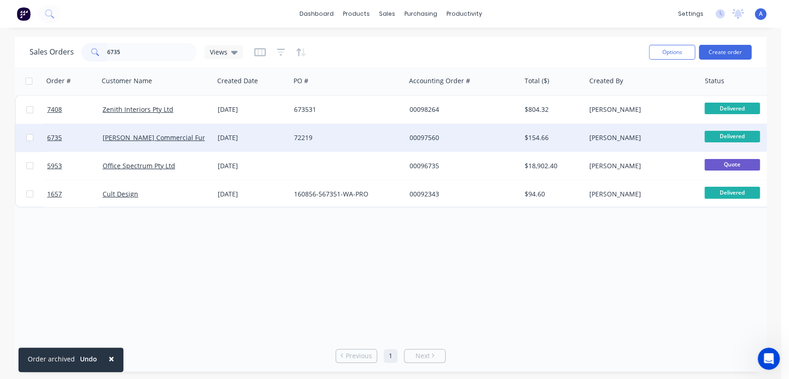
click at [306, 136] on div "72219" at bounding box center [345, 137] width 103 height 9
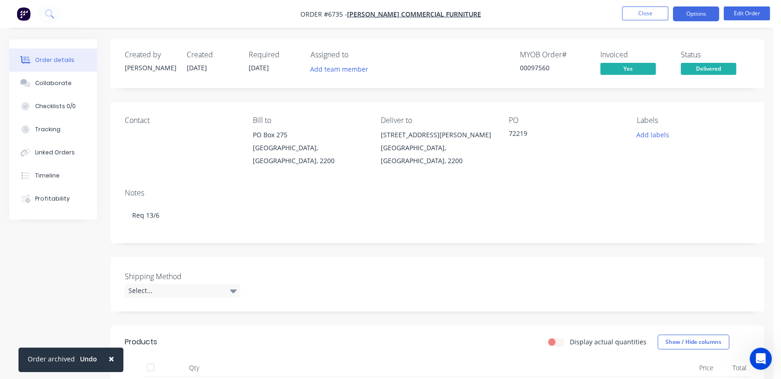
click at [707, 8] on button "Options" at bounding box center [696, 13] width 46 height 15
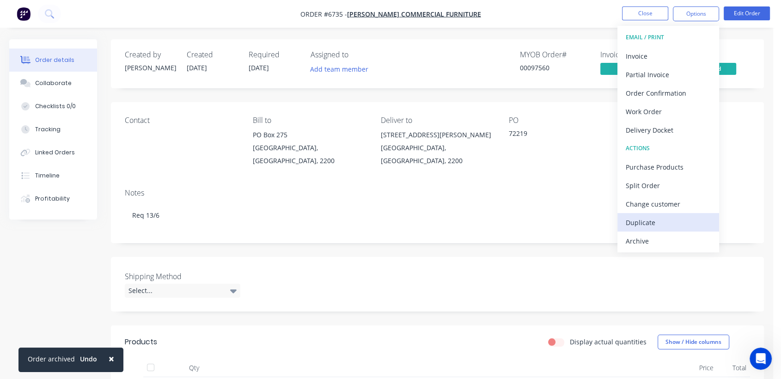
click at [640, 216] on div "Duplicate" at bounding box center [668, 222] width 85 height 13
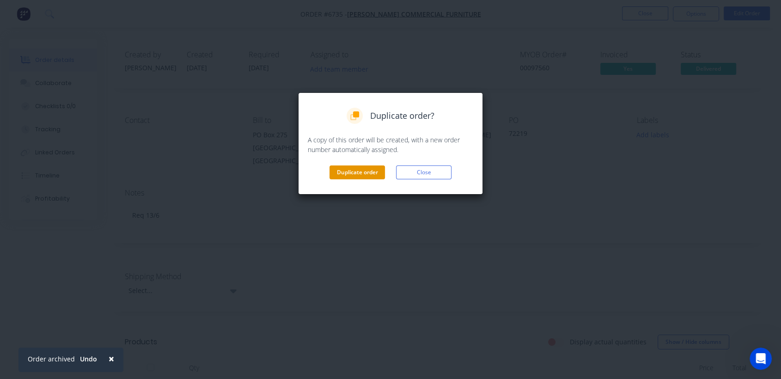
click at [340, 175] on button "Duplicate order" at bounding box center [357, 172] width 55 height 14
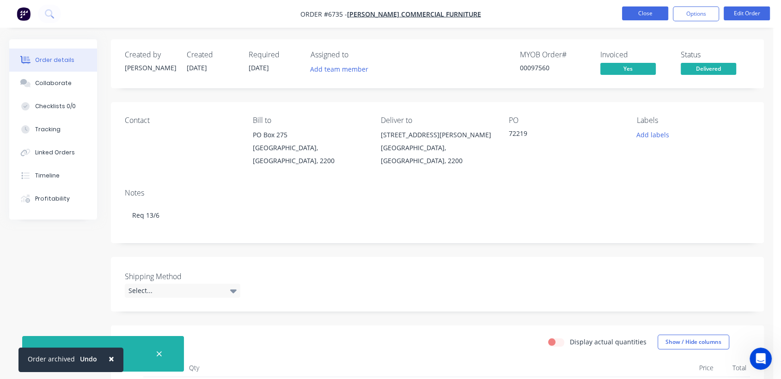
click at [651, 11] on button "Close" at bounding box center [645, 13] width 46 height 14
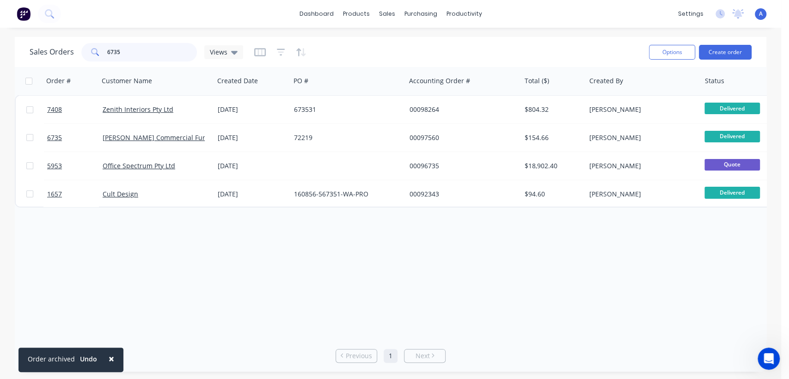
drag, startPoint x: 129, startPoint y: 49, endPoint x: 92, endPoint y: 45, distance: 38.2
click at [96, 46] on div "6735" at bounding box center [139, 52] width 116 height 18
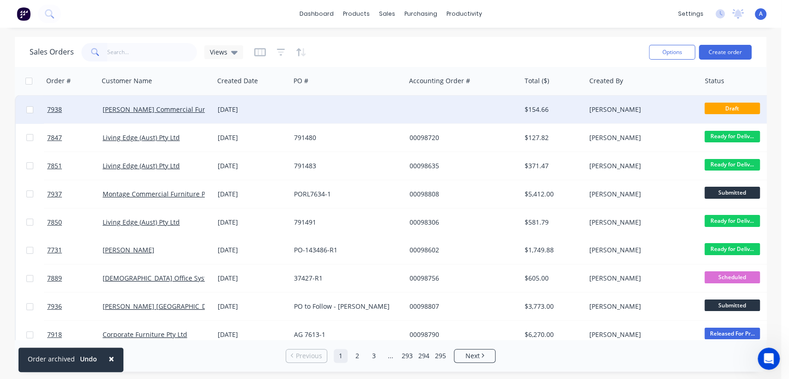
click at [272, 106] on div "[DATE]" at bounding box center [252, 109] width 69 height 9
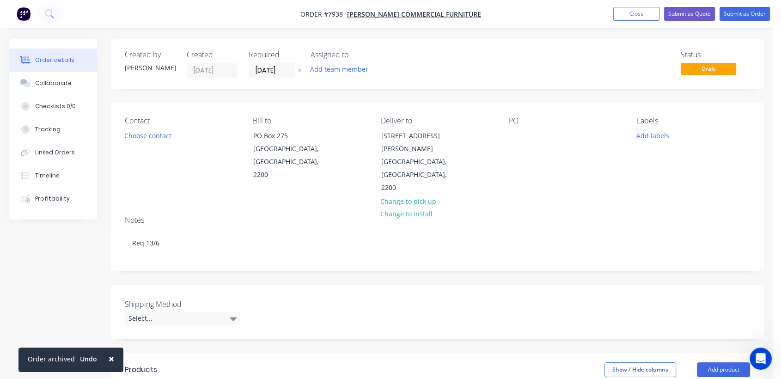
click at [286, 63] on label "[DATE]" at bounding box center [272, 70] width 46 height 15
click at [286, 63] on input "[DATE]" at bounding box center [271, 70] width 45 height 14
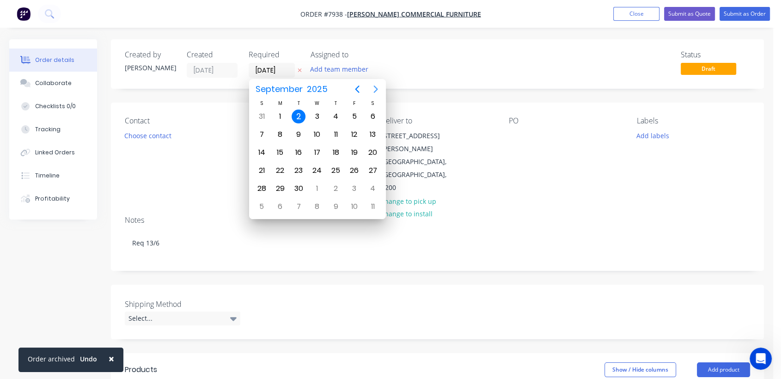
click at [376, 86] on icon "Next page" at bounding box center [375, 89] width 11 height 11
click at [314, 186] on div "31" at bounding box center [317, 189] width 14 height 14
type input "[DATE]"
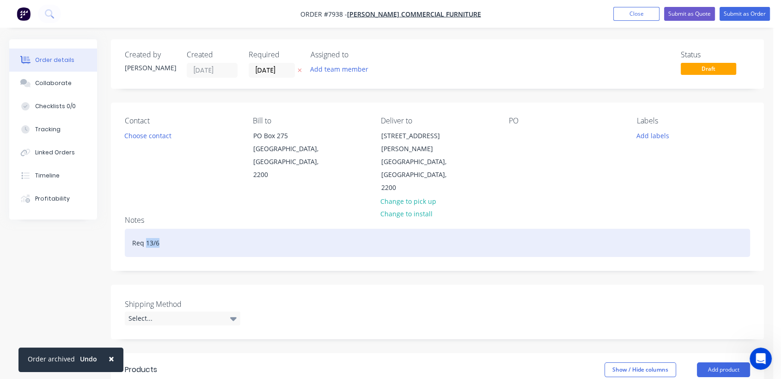
drag, startPoint x: 163, startPoint y: 215, endPoint x: 147, endPoint y: 214, distance: 16.2
click at [147, 229] on div "Req 13/6" at bounding box center [437, 243] width 625 height 28
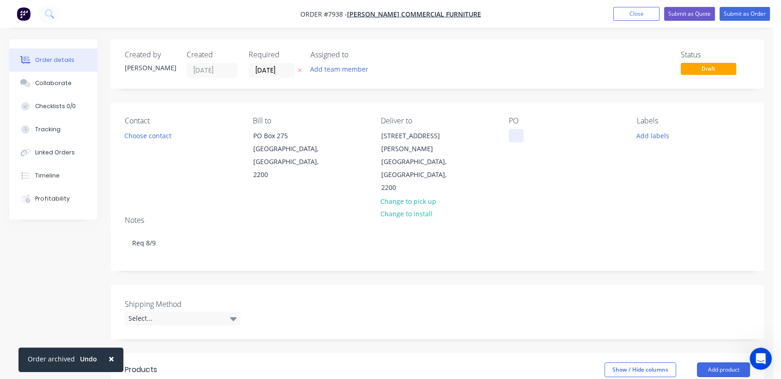
click at [514, 135] on div at bounding box center [516, 135] width 15 height 13
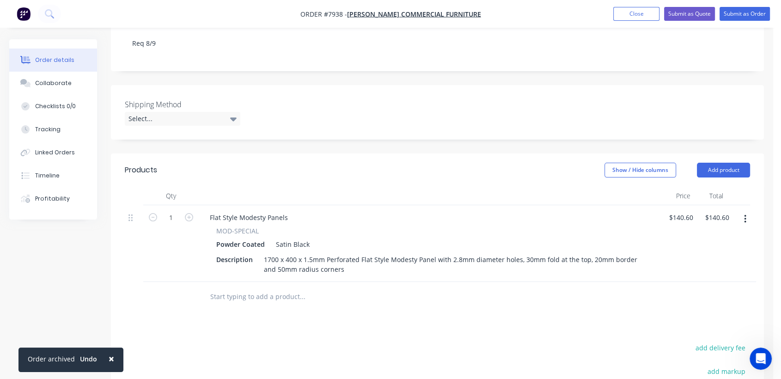
scroll to position [205, 0]
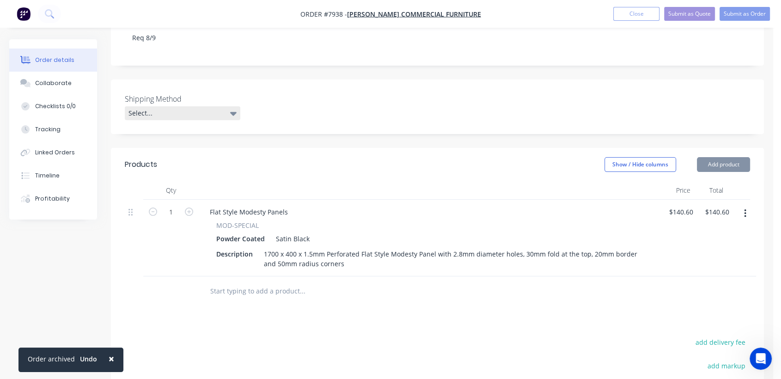
click at [182, 106] on div "Select..." at bounding box center [183, 113] width 116 height 14
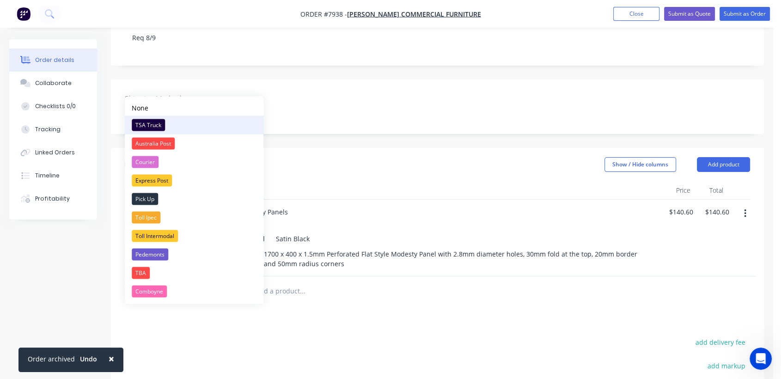
click at [148, 123] on div "TSA Truck" at bounding box center [148, 125] width 33 height 12
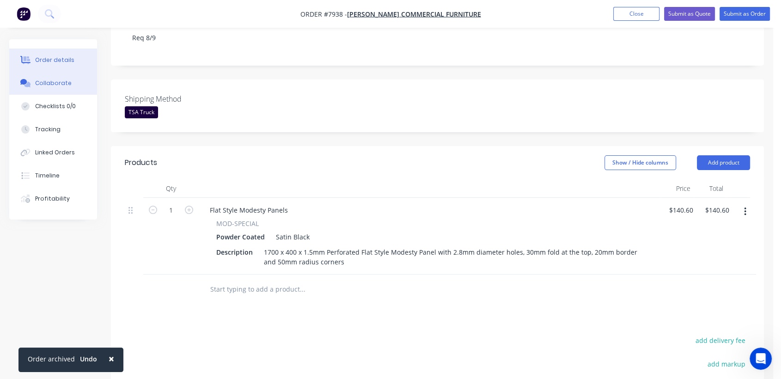
click at [60, 79] on div "Collaborate" at bounding box center [53, 83] width 37 height 8
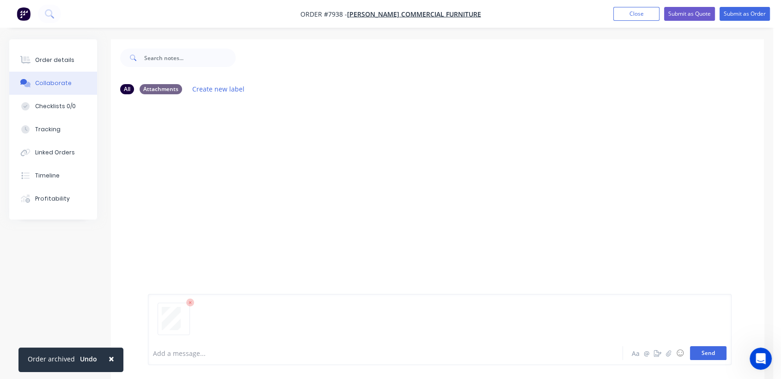
click at [712, 353] on button "Send" at bounding box center [708, 353] width 37 height 14
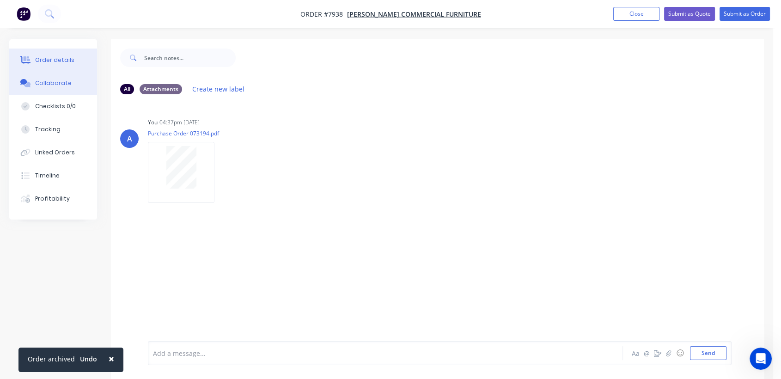
click at [53, 57] on div "Order details" at bounding box center [54, 60] width 39 height 8
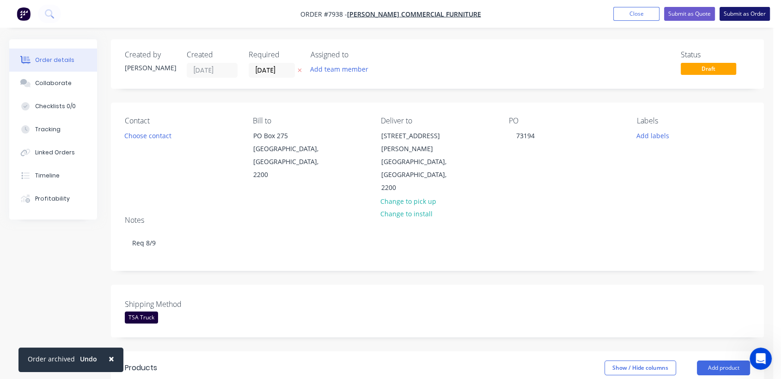
click at [752, 16] on button "Submit as Order" at bounding box center [745, 14] width 50 height 14
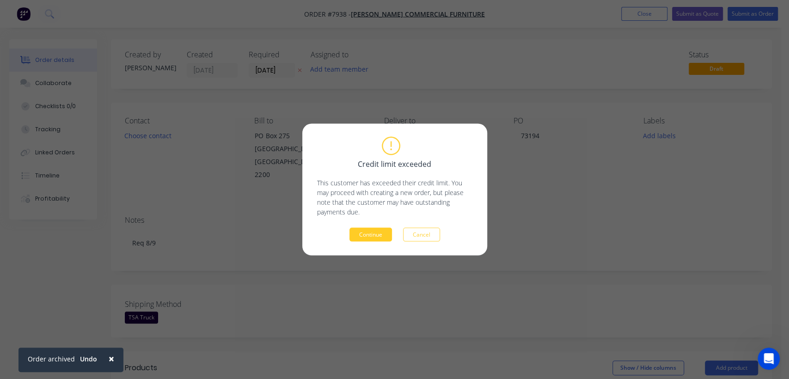
click at [367, 236] on button "Continue" at bounding box center [370, 235] width 43 height 14
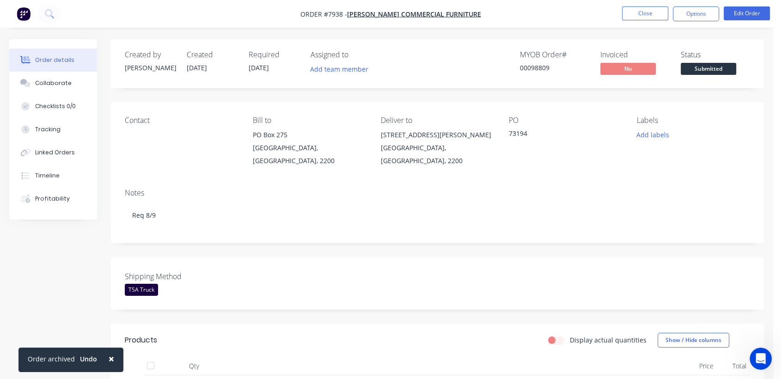
click at [649, 5] on nav "Order #7938 - [PERSON_NAME] Commercial Furniture Close Options Edit Order" at bounding box center [390, 14] width 781 height 28
click at [645, 11] on button "Close" at bounding box center [645, 13] width 46 height 14
